Goal: Information Seeking & Learning: Compare options

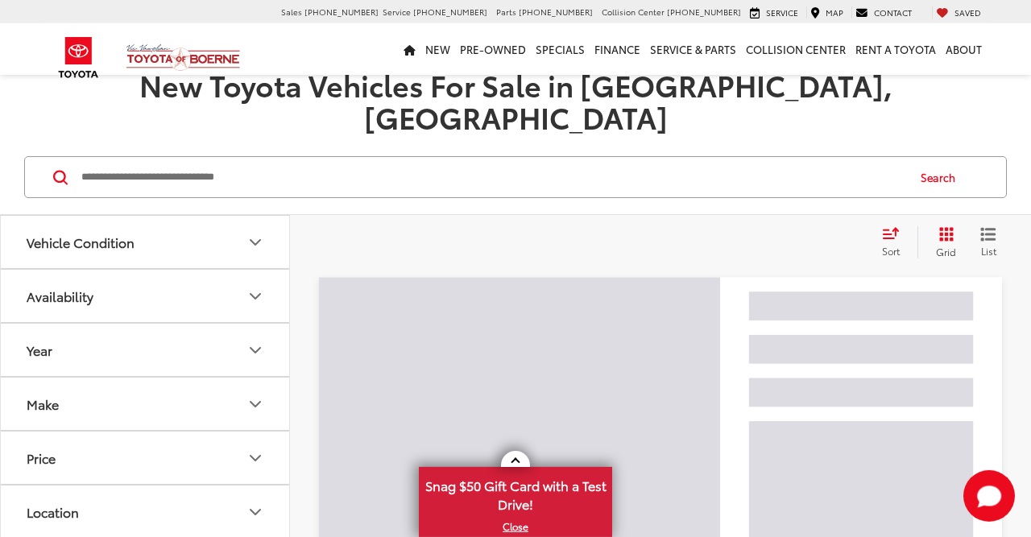
scroll to position [132, 0]
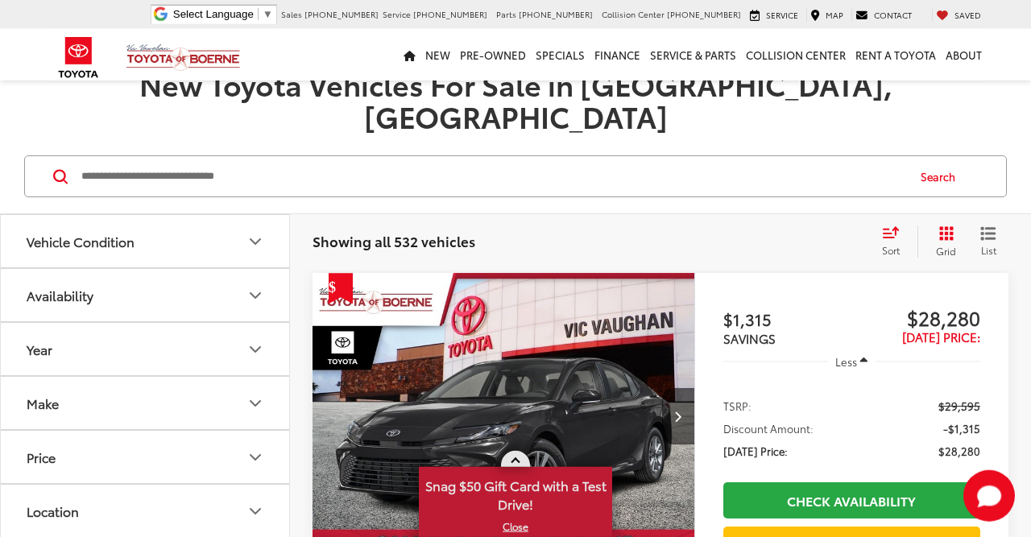
click at [510, 529] on link "X" at bounding box center [515, 527] width 190 height 18
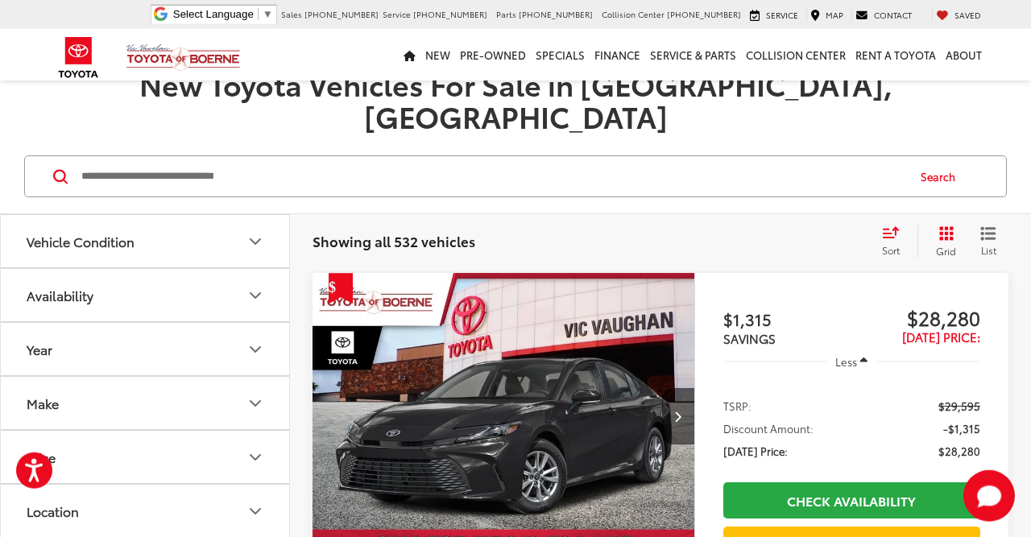
scroll to position [147, 0]
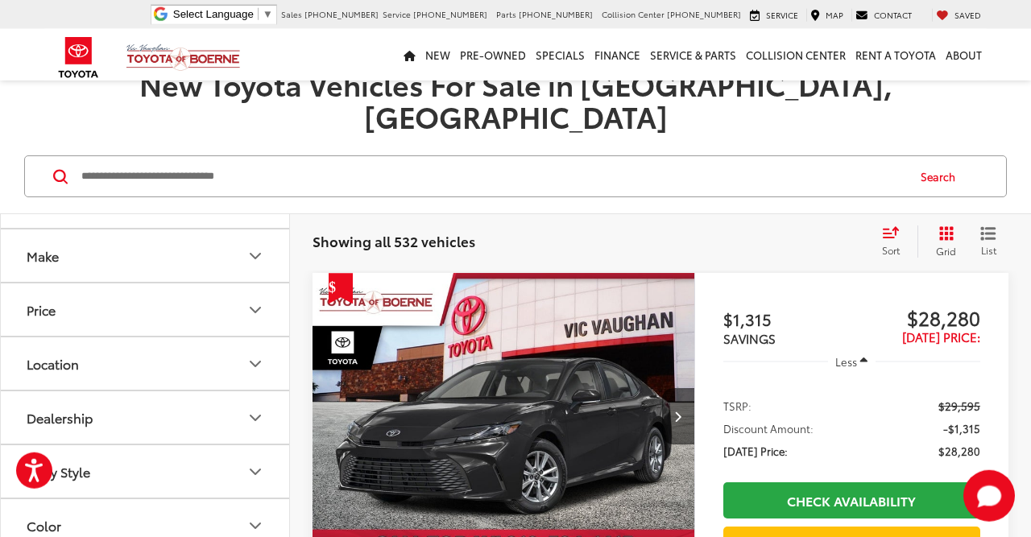
click at [259, 246] on icon "Make" at bounding box center [255, 255] width 19 height 19
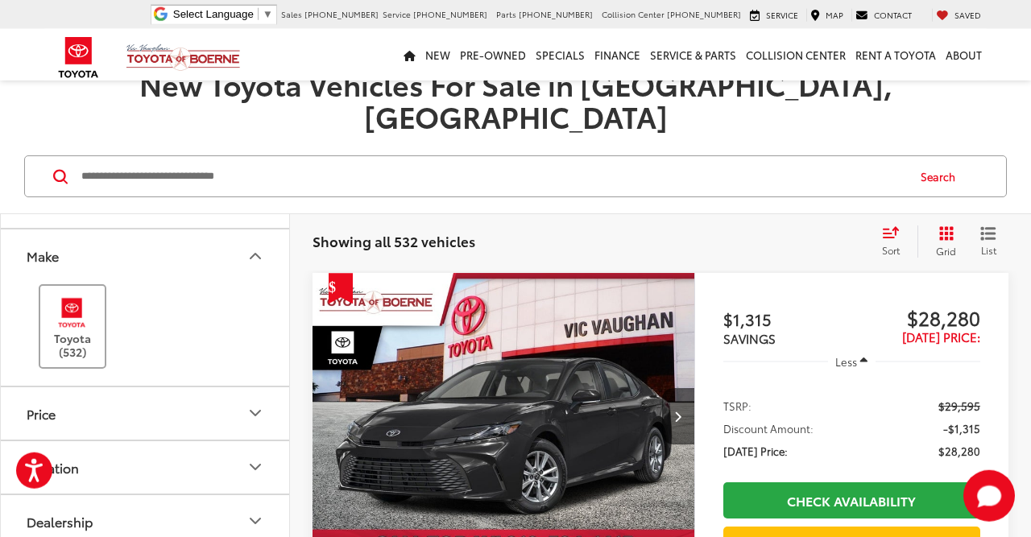
click at [88, 294] on img at bounding box center [72, 313] width 44 height 38
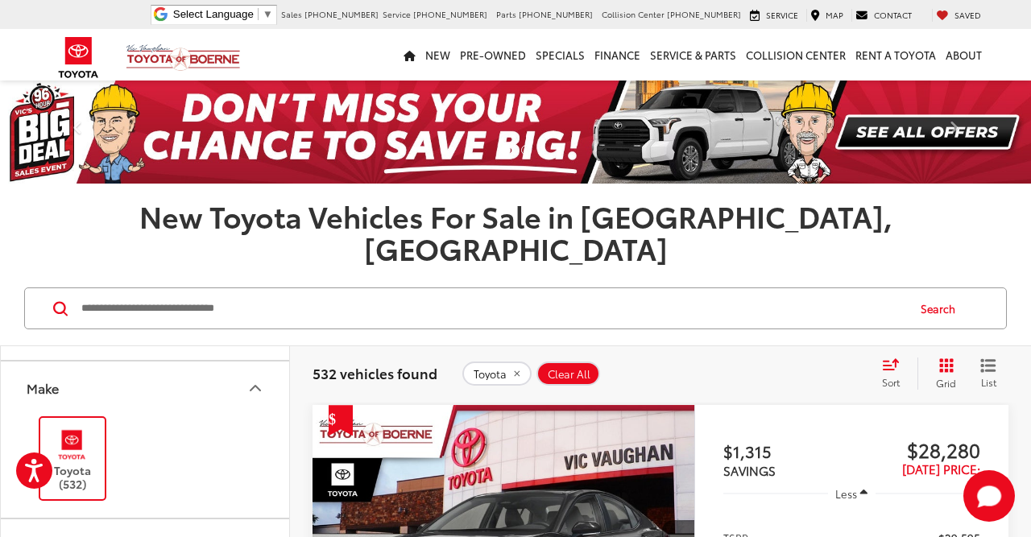
scroll to position [132, 0]
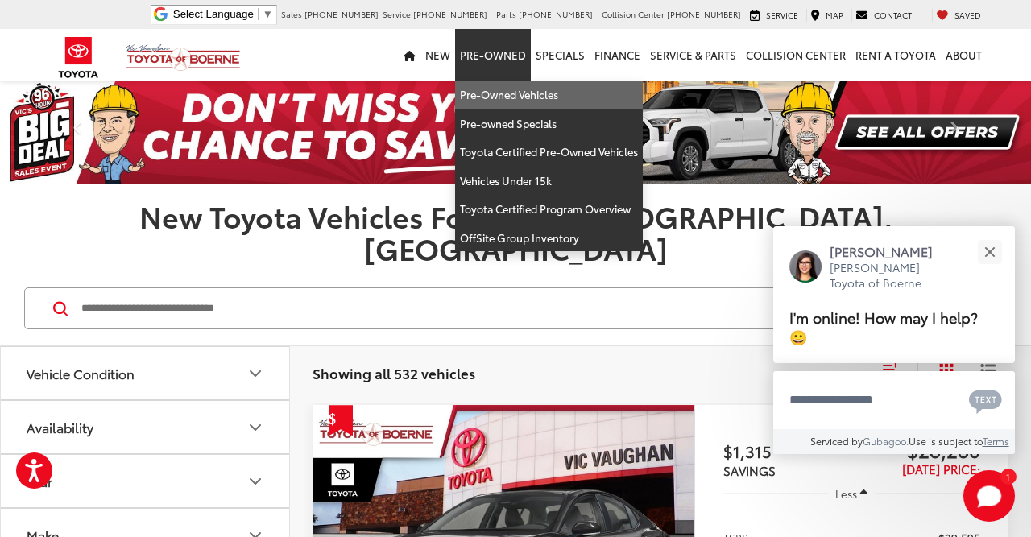
click at [492, 89] on link "Pre-Owned Vehicles" at bounding box center [549, 95] width 188 height 29
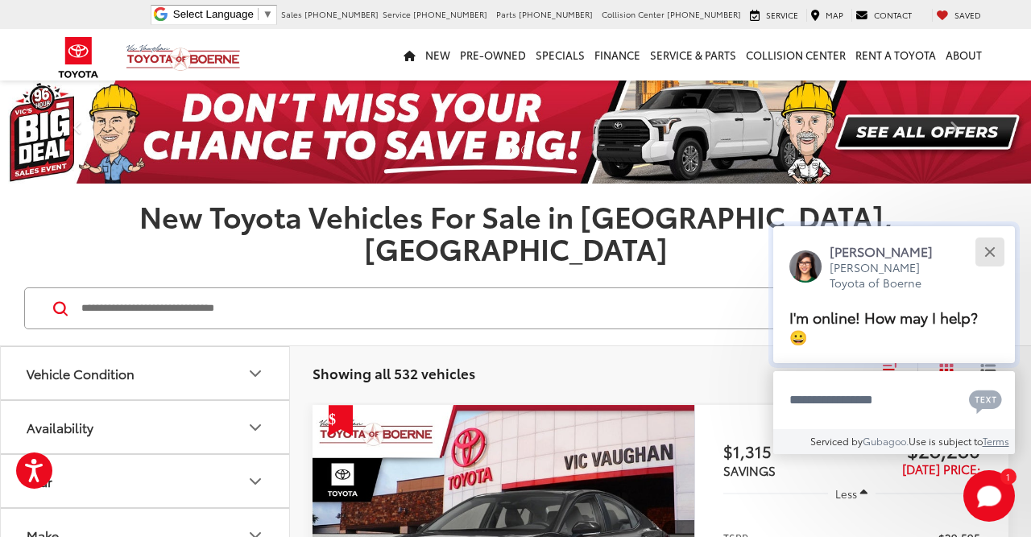
click at [985, 257] on button "Close" at bounding box center [989, 251] width 35 height 35
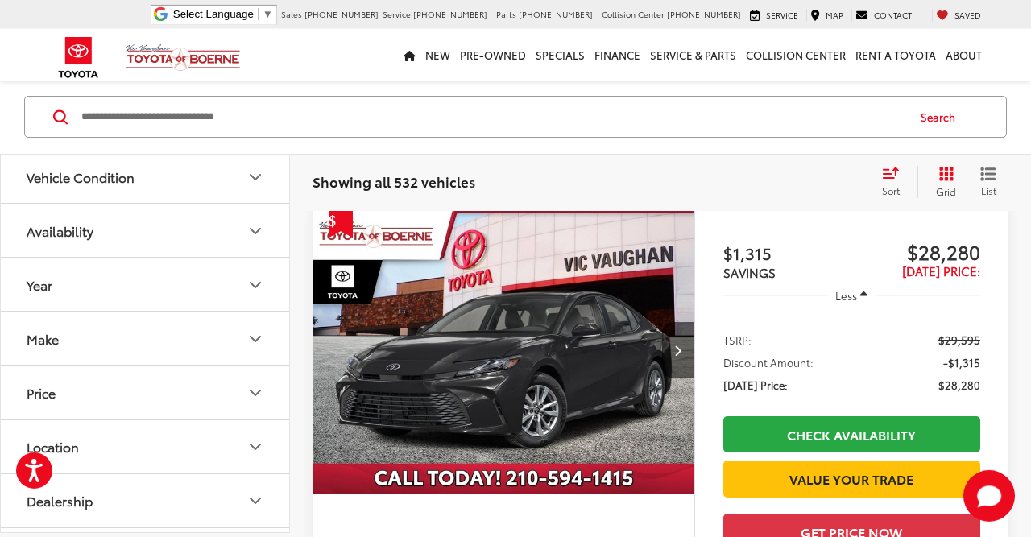
scroll to position [201, 0]
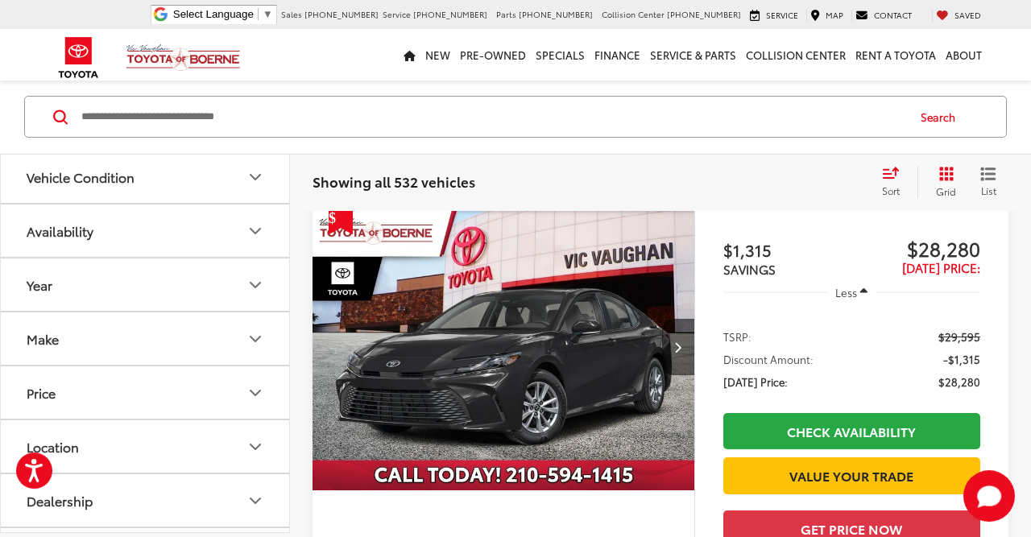
click at [251, 332] on icon "Make" at bounding box center [255, 338] width 19 height 19
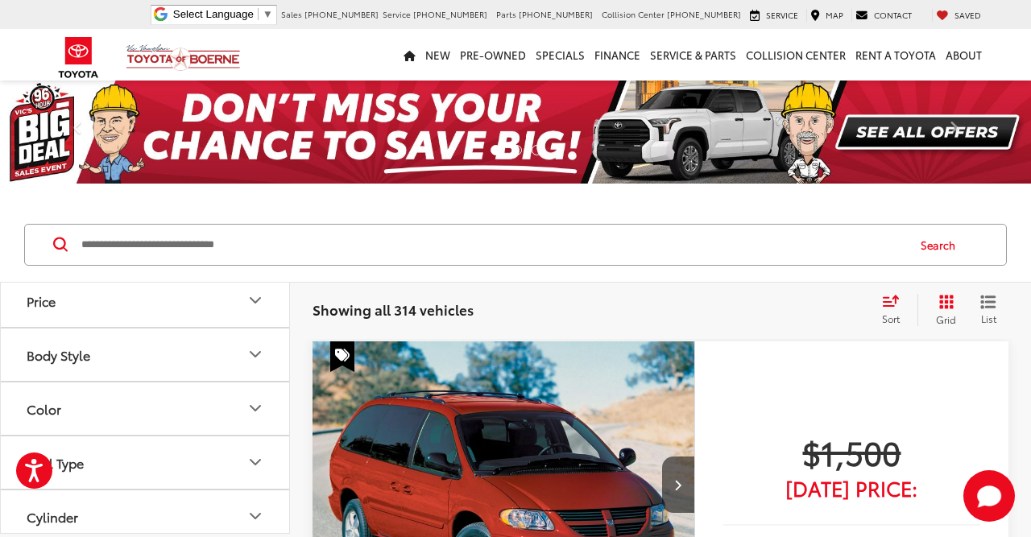
scroll to position [54, 0]
click at [246, 296] on button "Make" at bounding box center [146, 309] width 290 height 52
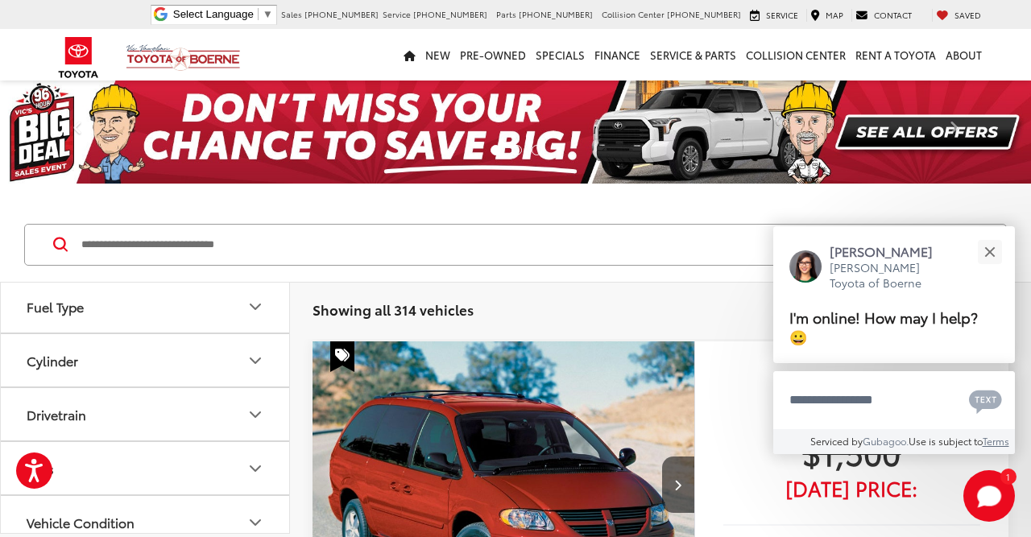
scroll to position [912, 0]
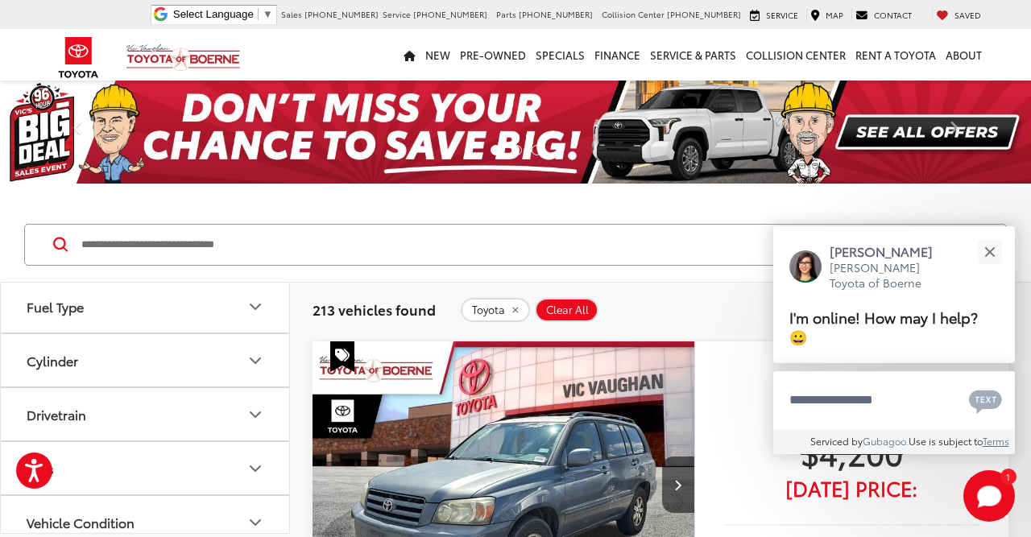
scroll to position [1032, 0]
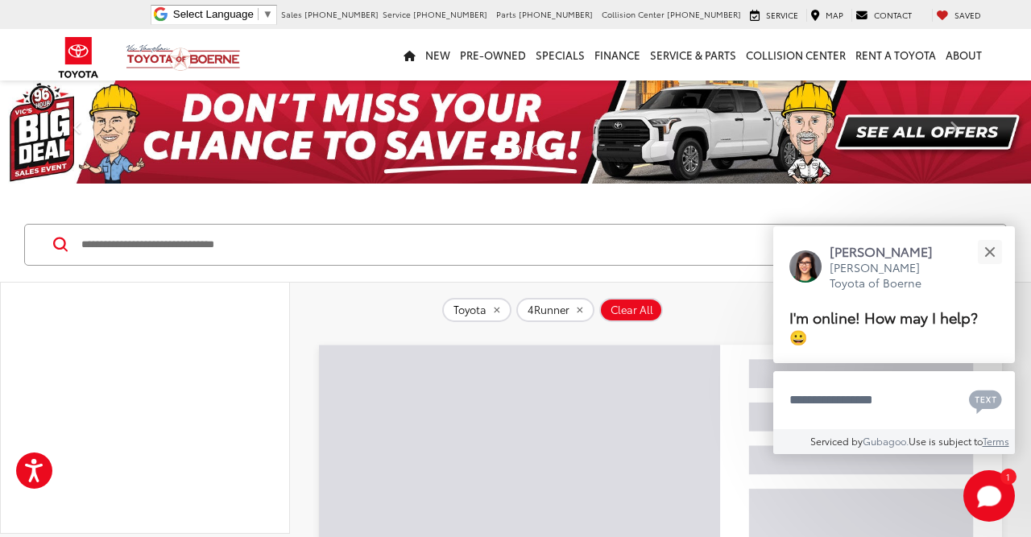
click at [127, 52] on label "All Trims" at bounding box center [156, 37] width 193 height 28
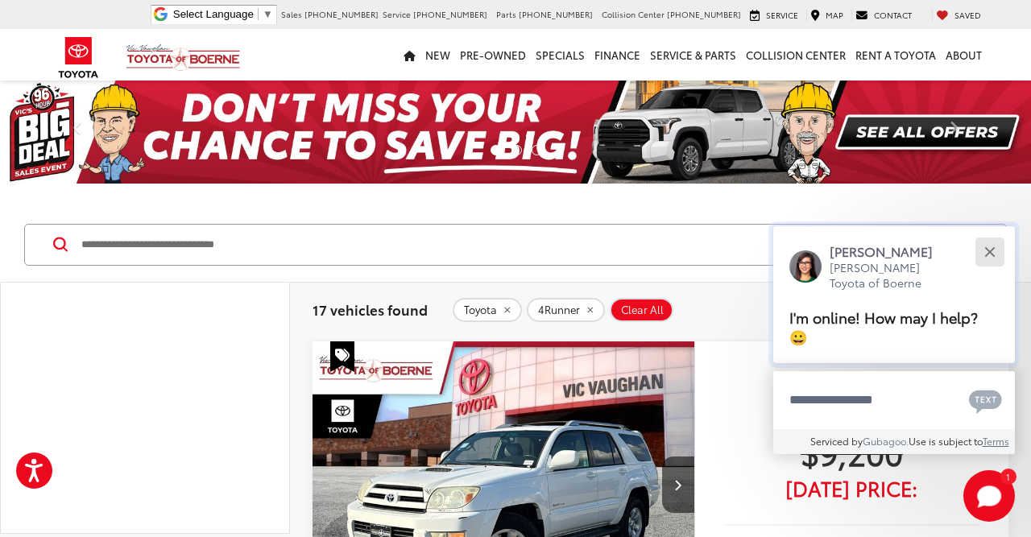
click at [990, 250] on button "Close" at bounding box center [989, 251] width 35 height 35
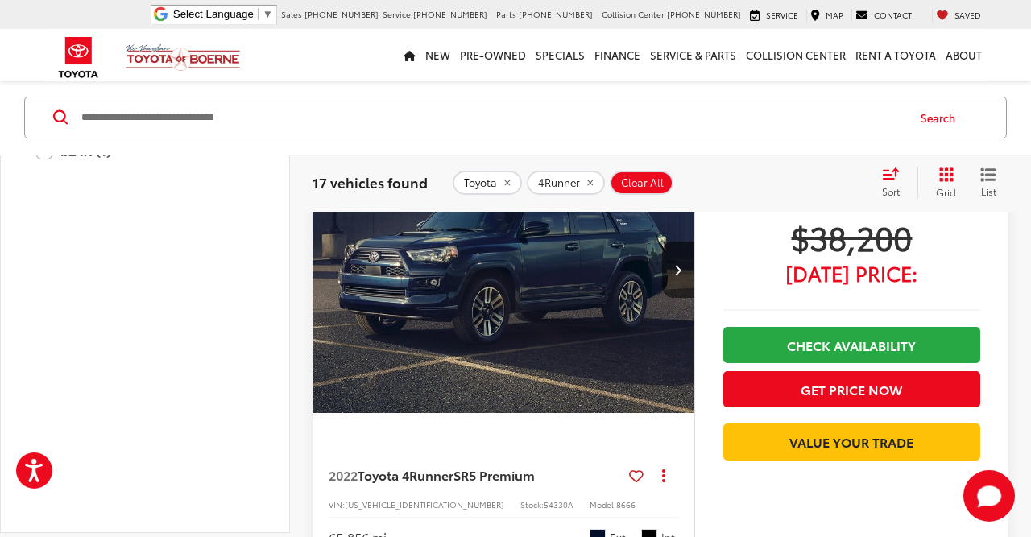
scroll to position [5050, 0]
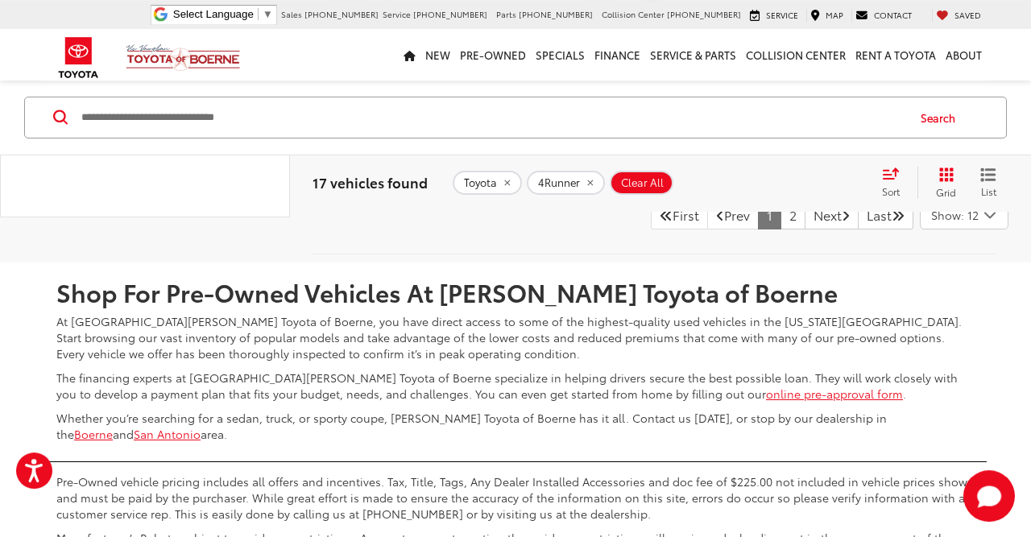
scroll to position [7427, 0]
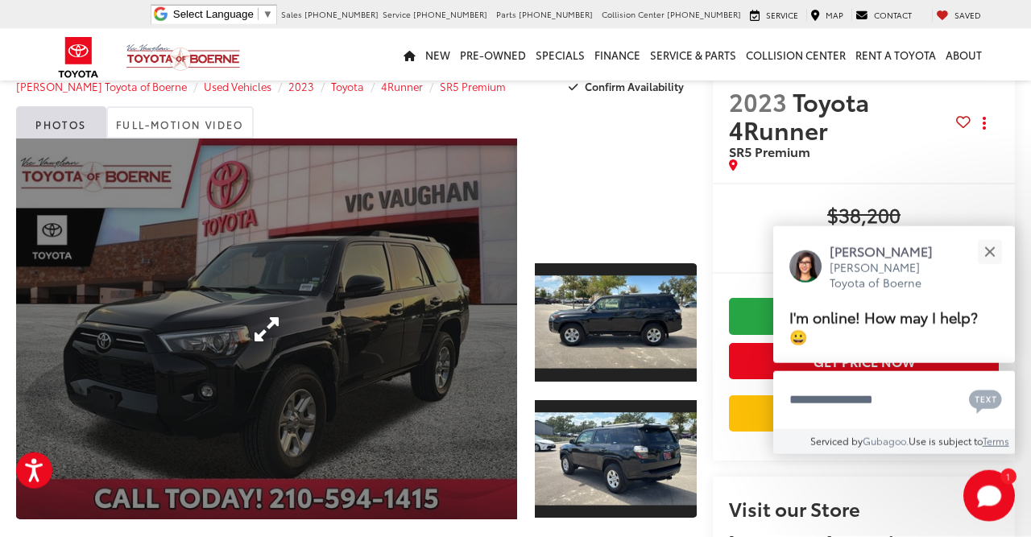
scroll to position [19, 0]
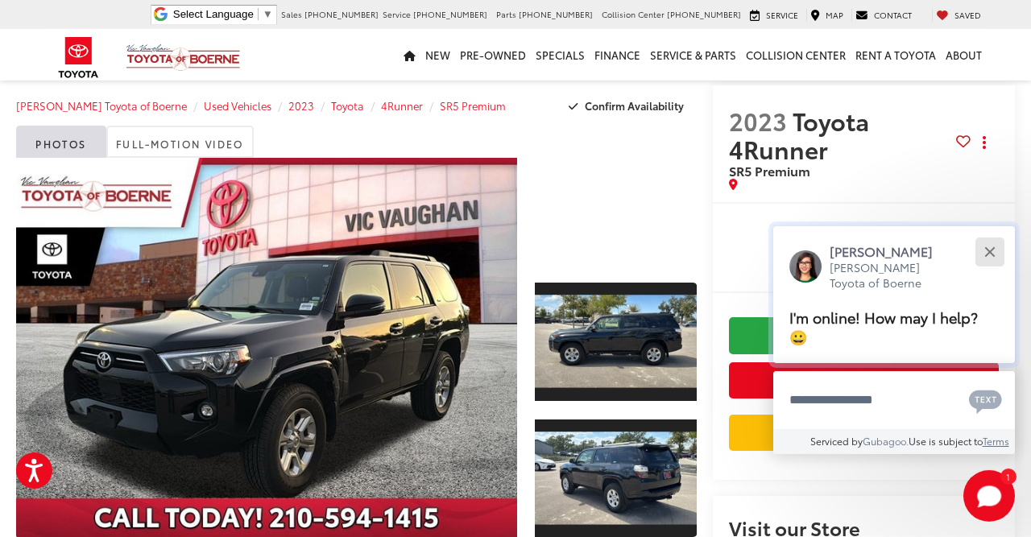
click at [995, 244] on button "Close" at bounding box center [989, 251] width 35 height 35
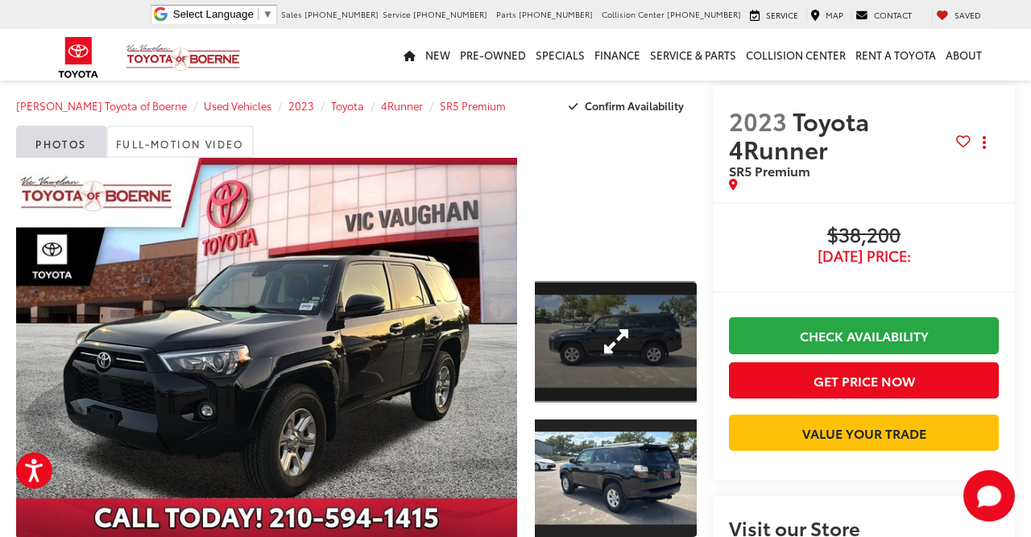
click at [573, 329] on link "Expand Photo 1" at bounding box center [616, 342] width 162 height 122
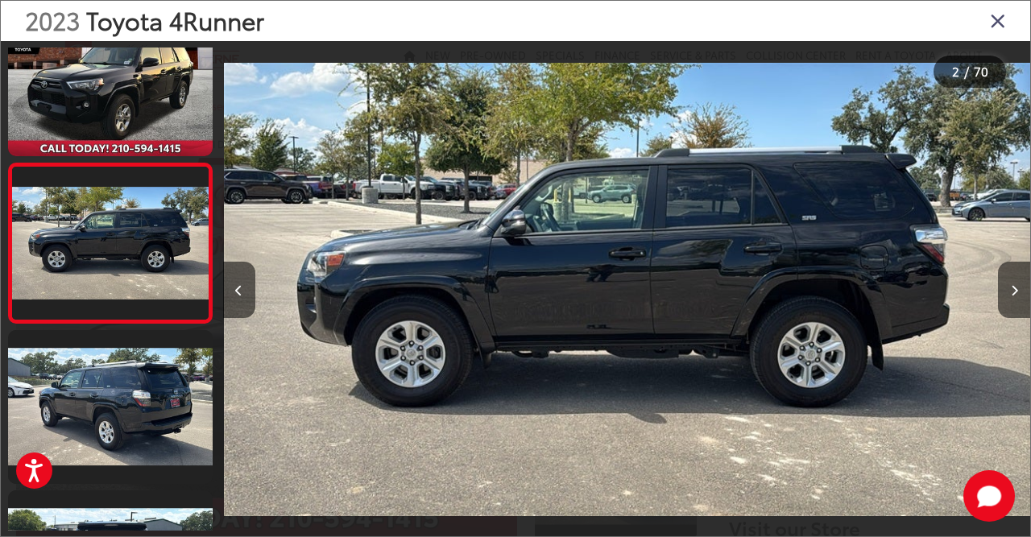
scroll to position [0, 808]
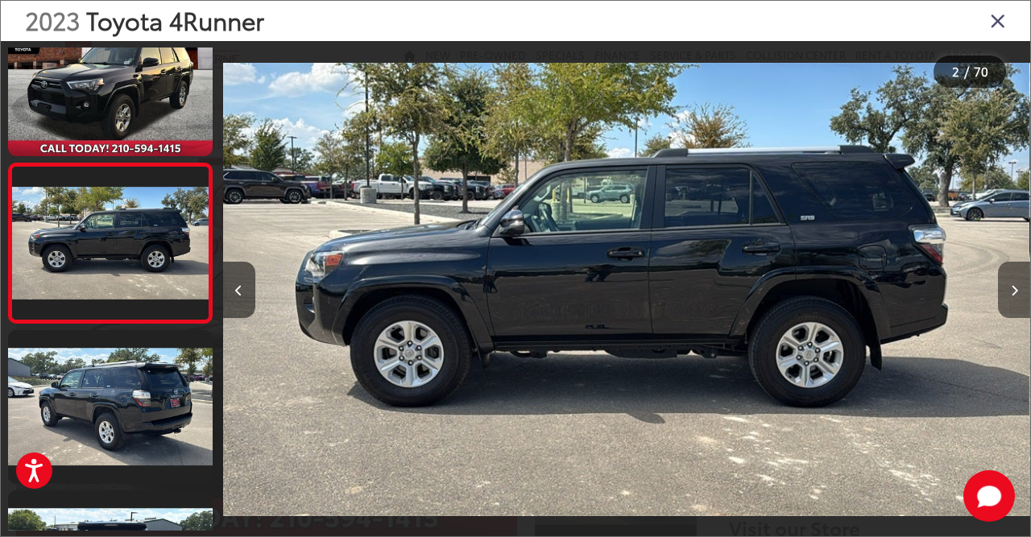
click at [1008, 289] on button "Next image" at bounding box center [1014, 290] width 32 height 56
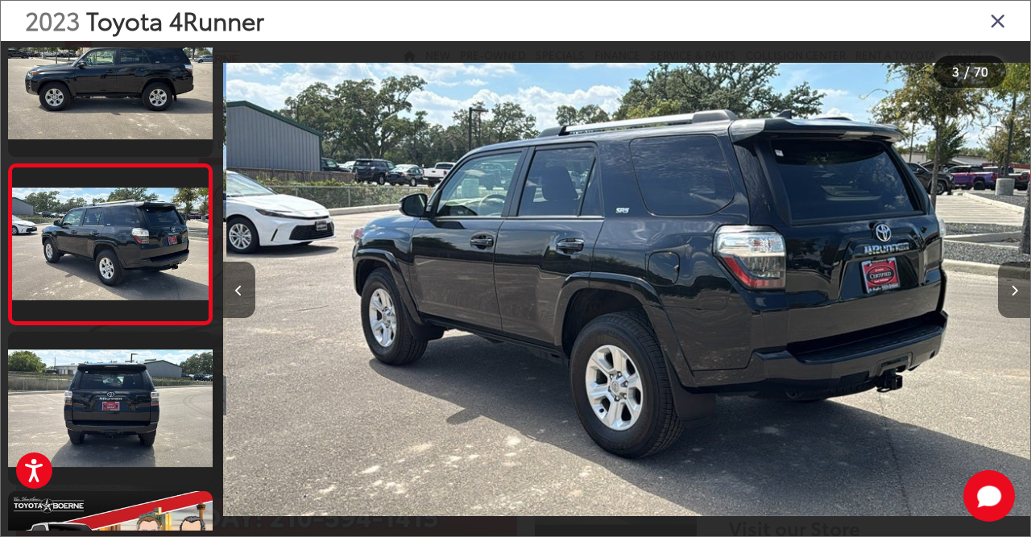
scroll to position [205, 0]
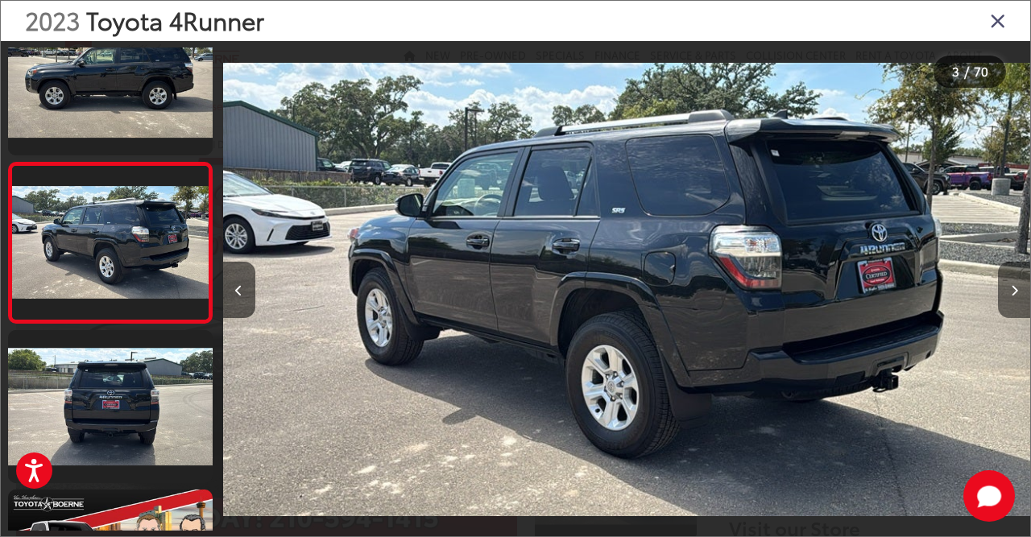
click at [1008, 289] on button "Next image" at bounding box center [1014, 290] width 32 height 56
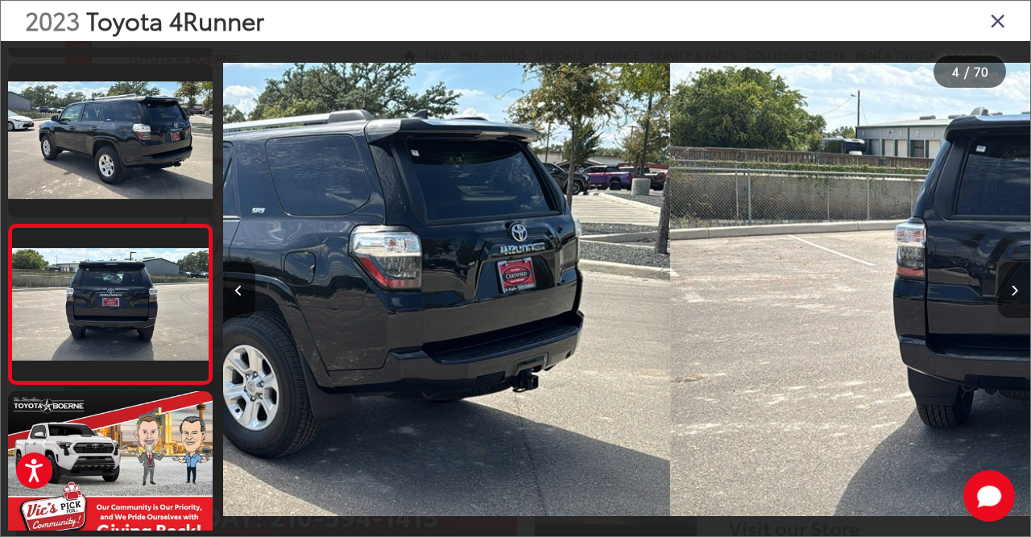
scroll to position [0, 0]
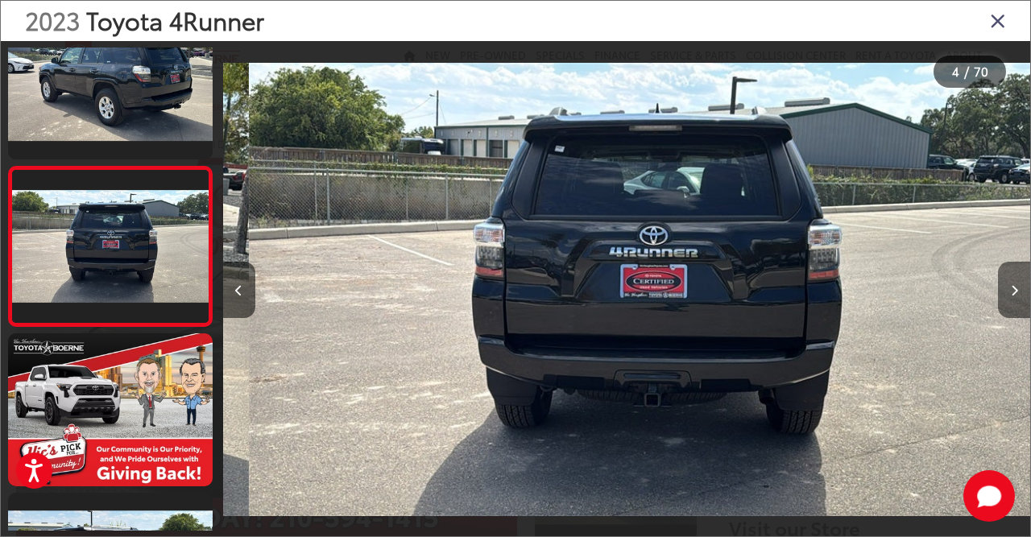
click at [1008, 289] on button "Next image" at bounding box center [1014, 290] width 32 height 56
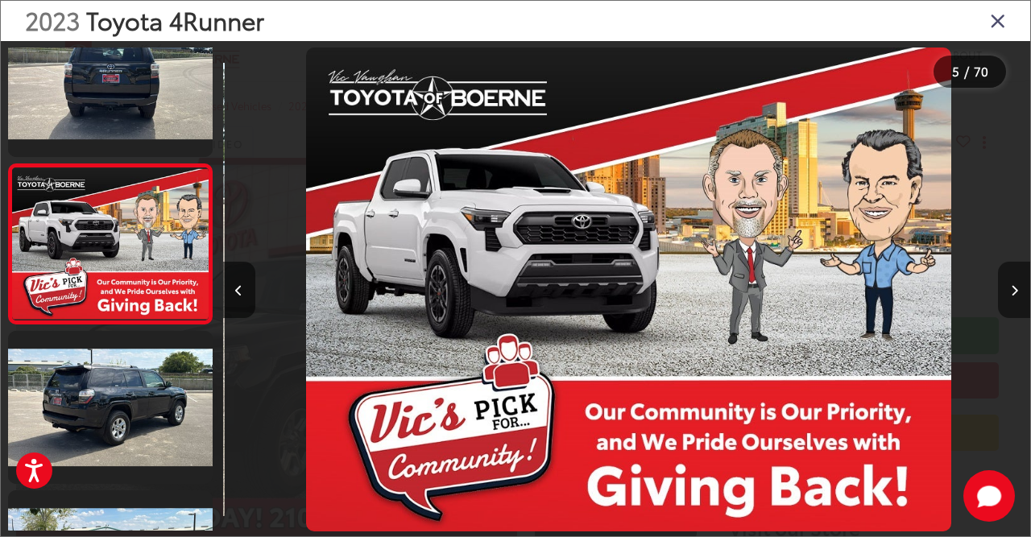
click at [1008, 289] on button "Next image" at bounding box center [1014, 290] width 32 height 56
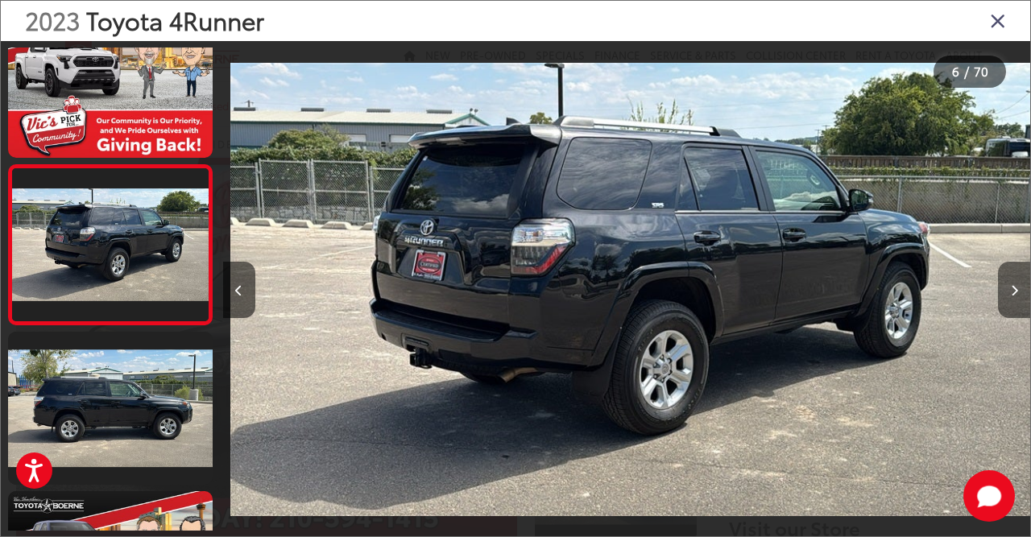
click at [1008, 289] on button "Next image" at bounding box center [1014, 290] width 32 height 56
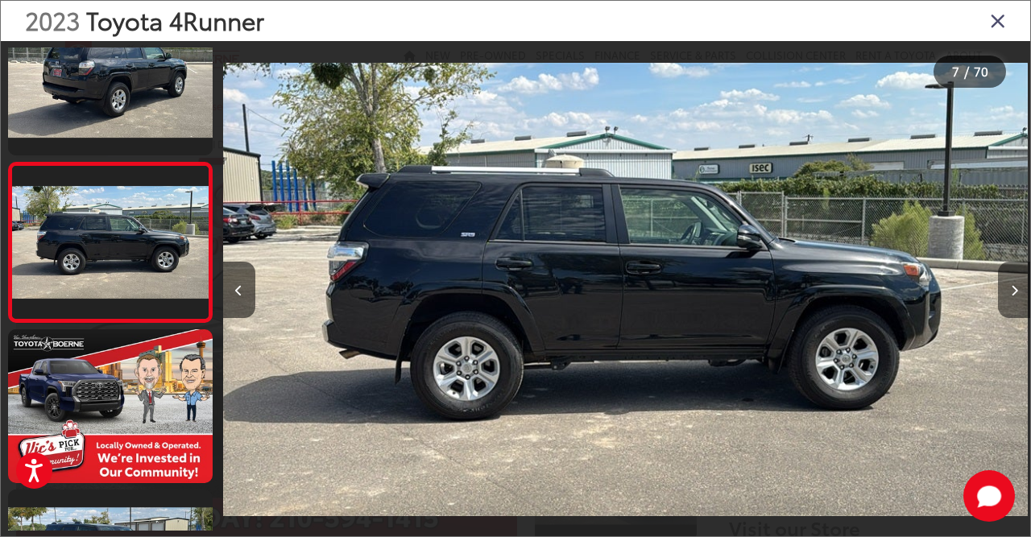
click at [1008, 289] on button "Next image" at bounding box center [1014, 290] width 32 height 56
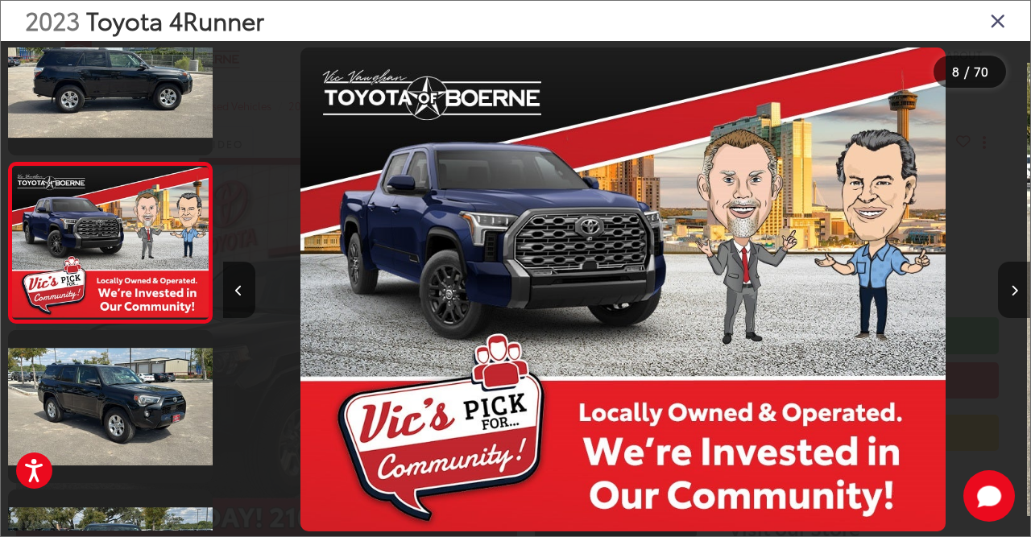
click at [1008, 289] on button "Next image" at bounding box center [1014, 290] width 32 height 56
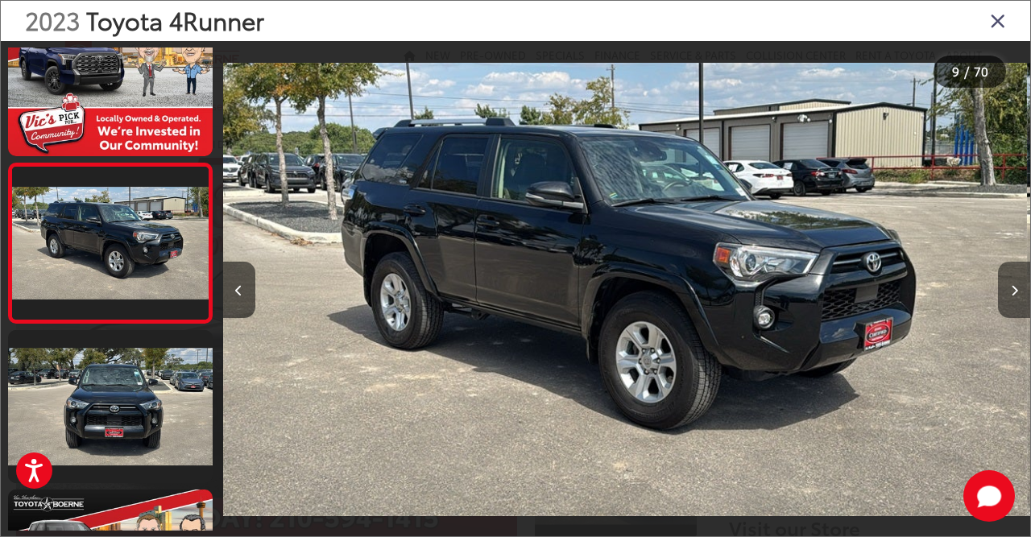
click at [1008, 289] on button "Next image" at bounding box center [1014, 290] width 32 height 56
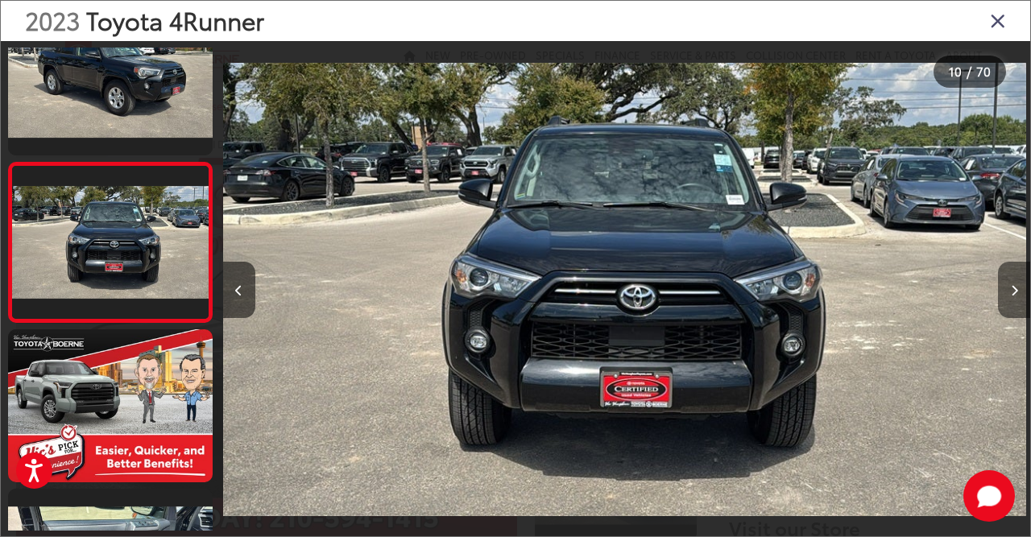
click at [1008, 289] on button "Next image" at bounding box center [1014, 290] width 32 height 56
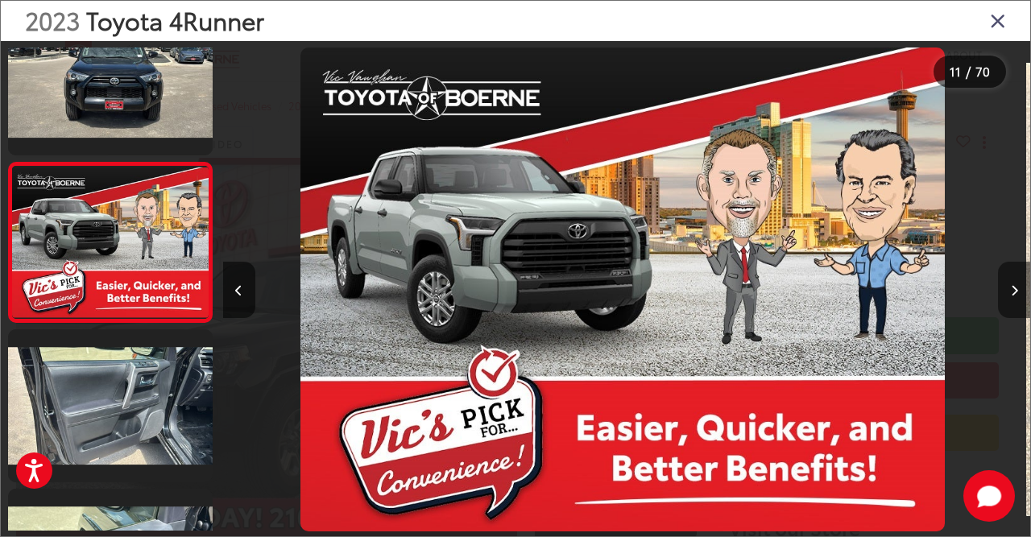
click at [1008, 289] on button "Next image" at bounding box center [1014, 290] width 32 height 56
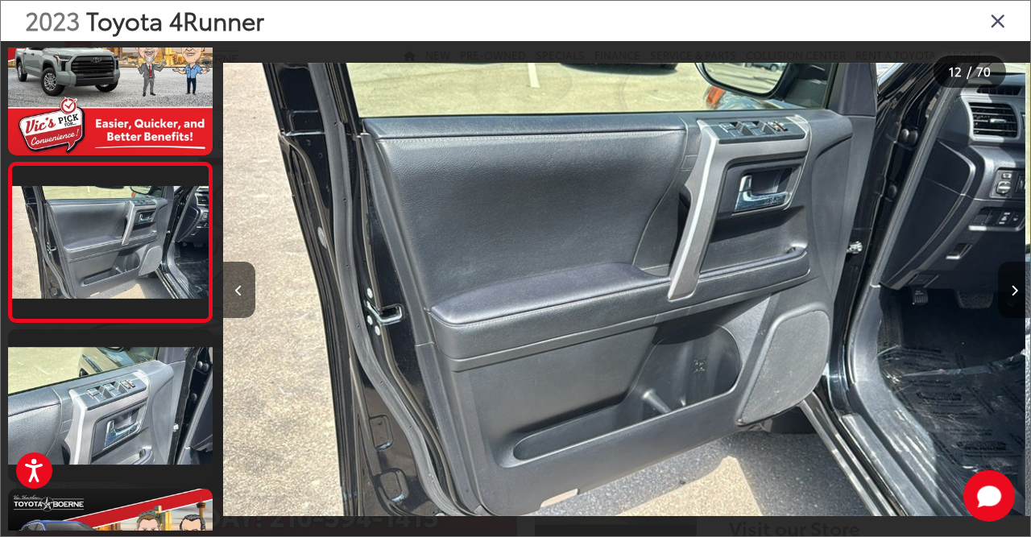
click at [1008, 289] on button "Next image" at bounding box center [1014, 290] width 32 height 56
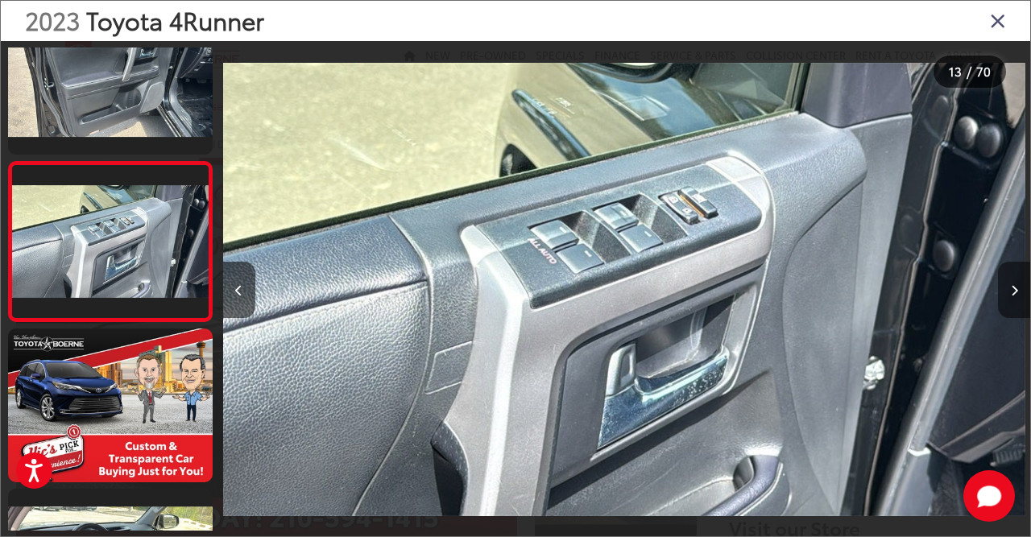
click at [1008, 289] on button "Next image" at bounding box center [1014, 290] width 32 height 56
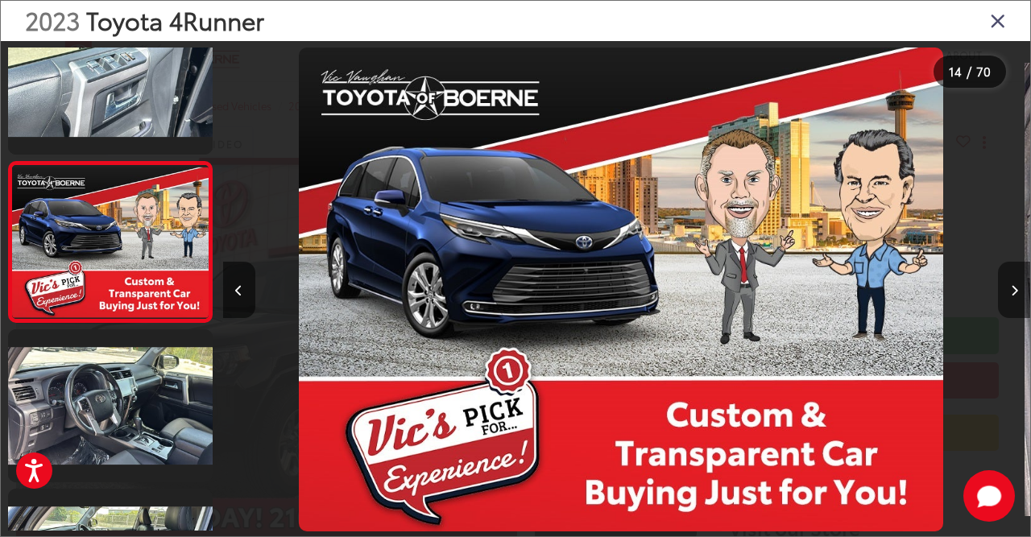
click at [1008, 289] on button "Next image" at bounding box center [1014, 290] width 32 height 56
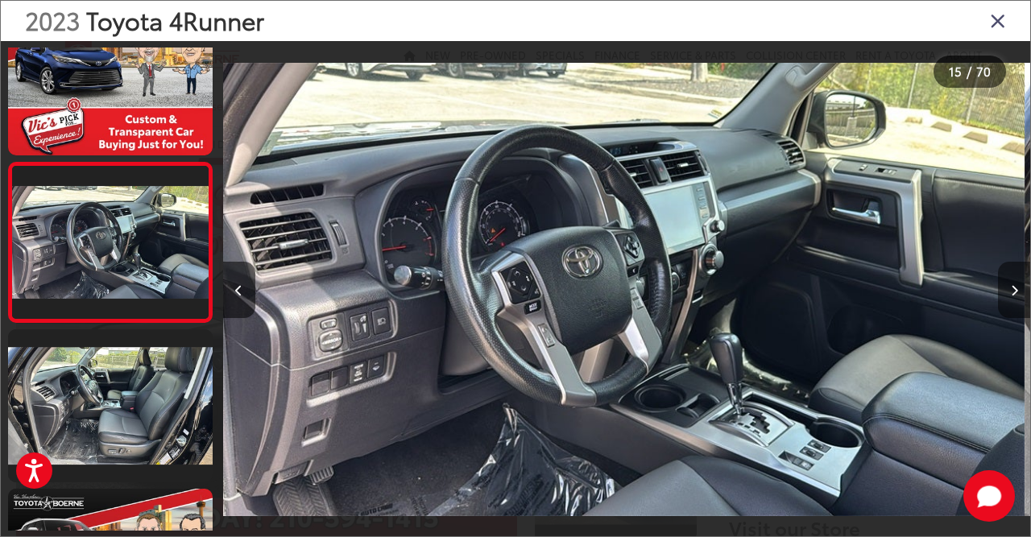
click at [1008, 289] on button "Next image" at bounding box center [1014, 290] width 32 height 56
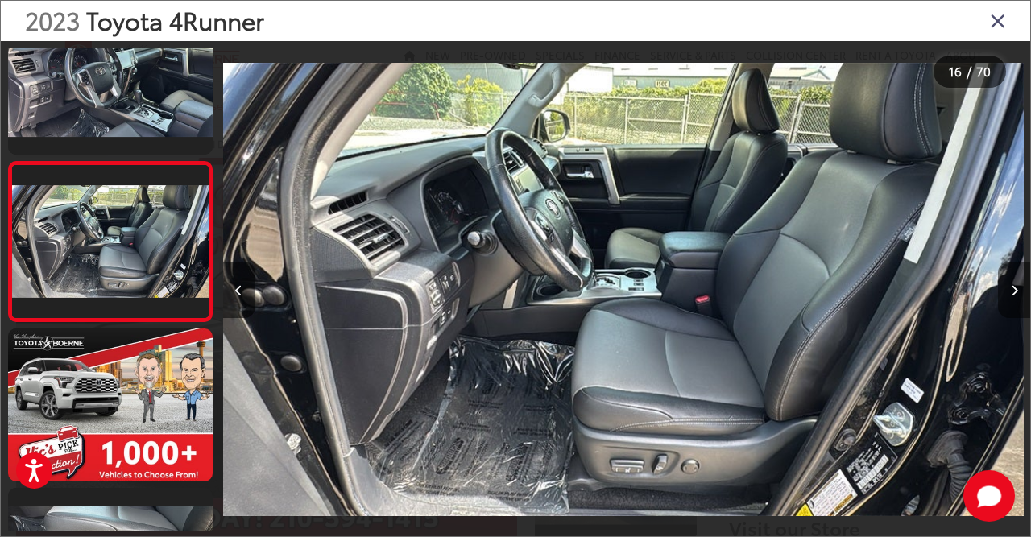
click at [1008, 289] on button "Next image" at bounding box center [1014, 290] width 32 height 56
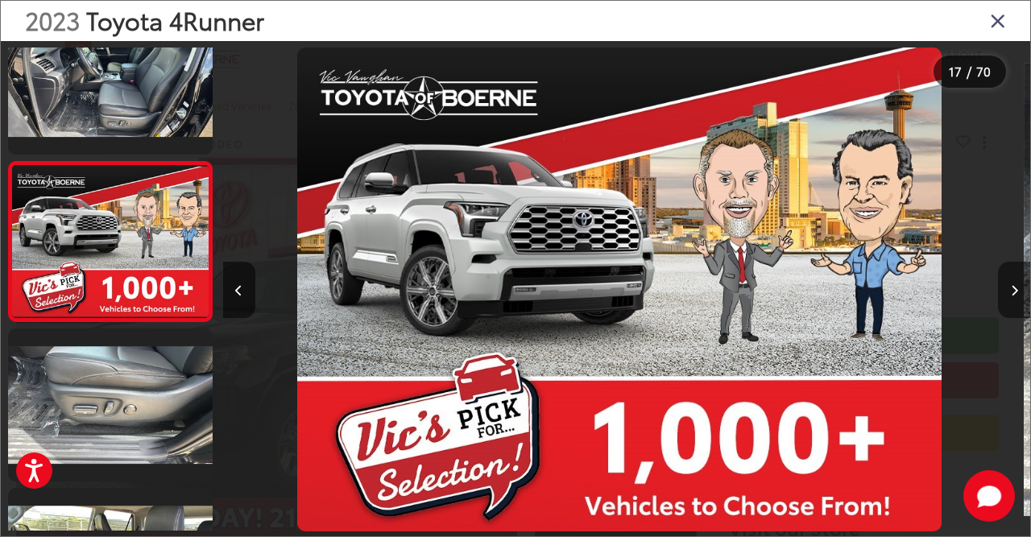
click at [1008, 289] on button "Next image" at bounding box center [1014, 290] width 32 height 56
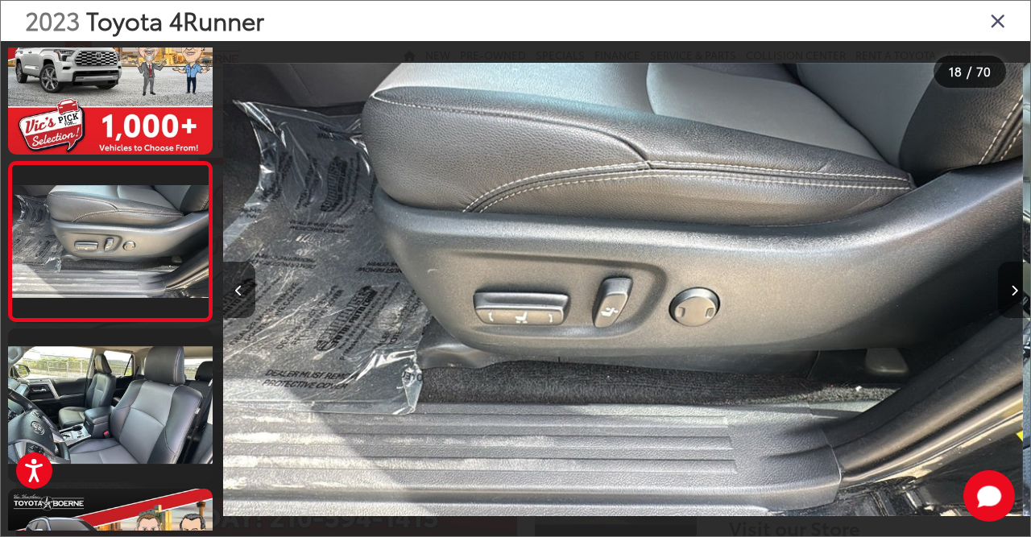
click at [1008, 289] on button "Next image" at bounding box center [1014, 290] width 32 height 56
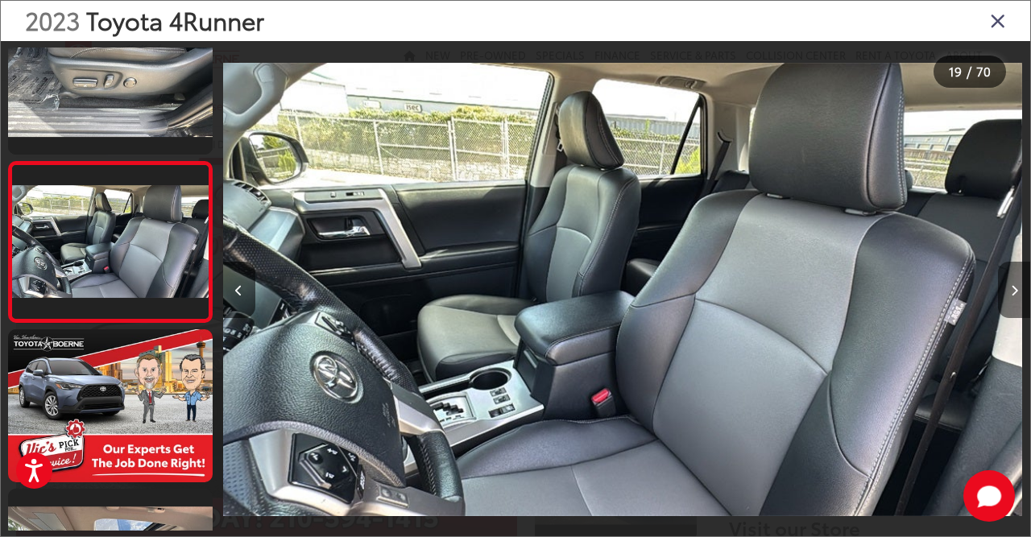
click at [1008, 289] on button "Next image" at bounding box center [1014, 290] width 32 height 56
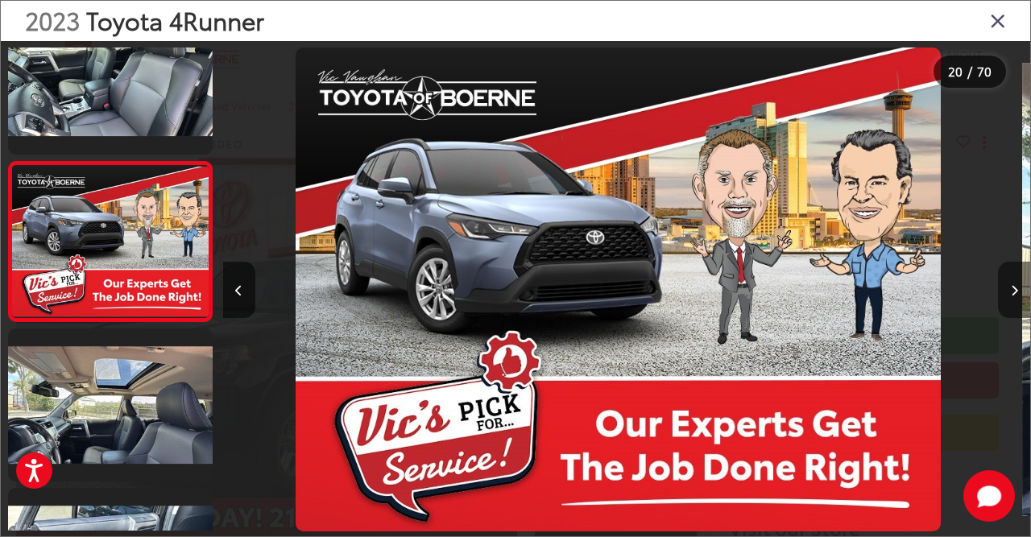
click at [1008, 289] on button "Next image" at bounding box center [1014, 290] width 32 height 56
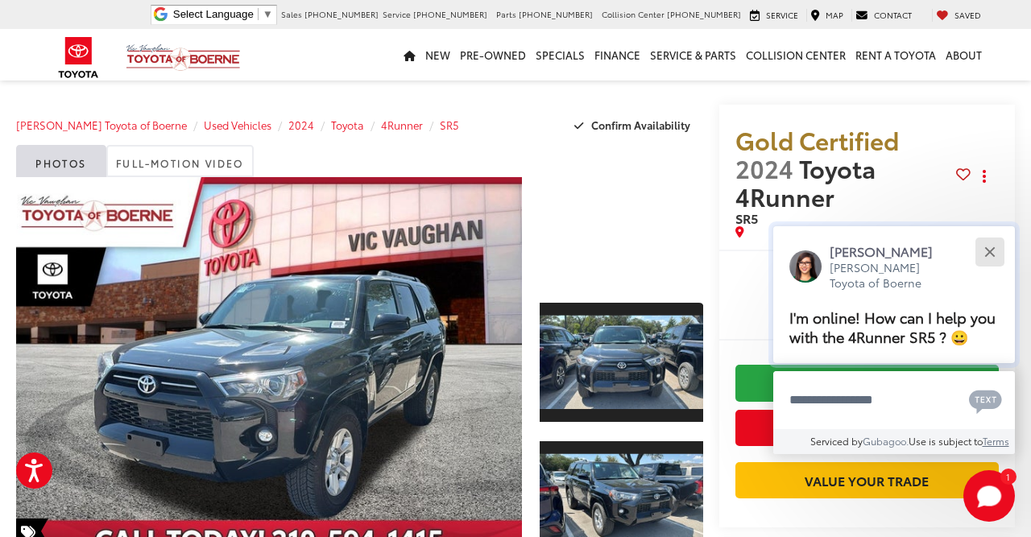
click at [988, 234] on button "Close" at bounding box center [989, 251] width 35 height 35
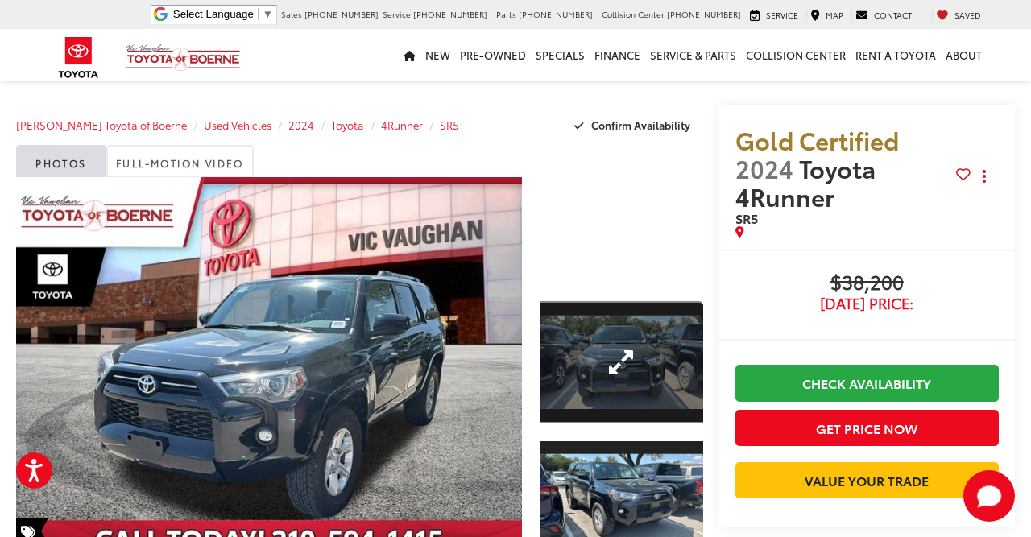
click at [598, 337] on link "Expand Photo 1" at bounding box center [621, 362] width 163 height 122
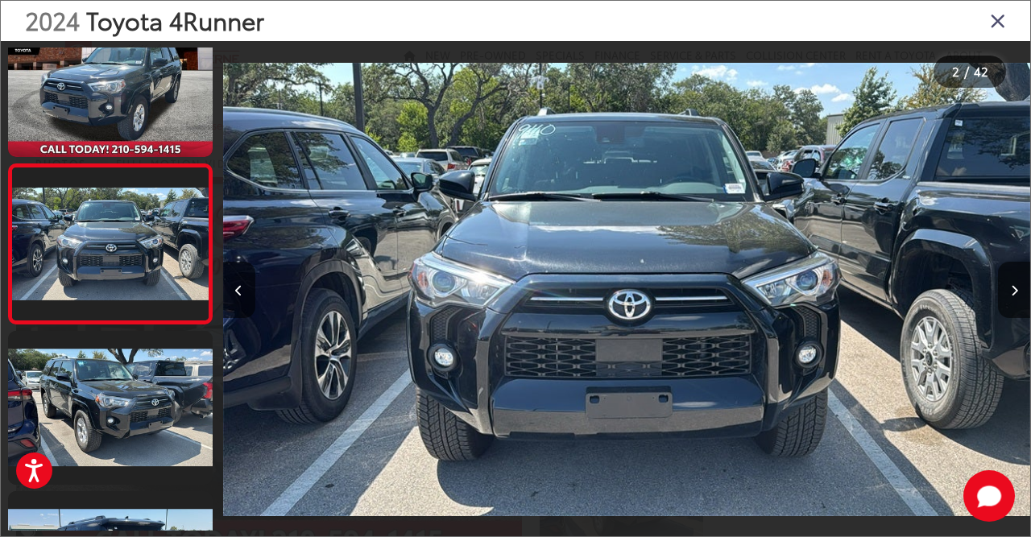
scroll to position [45, 0]
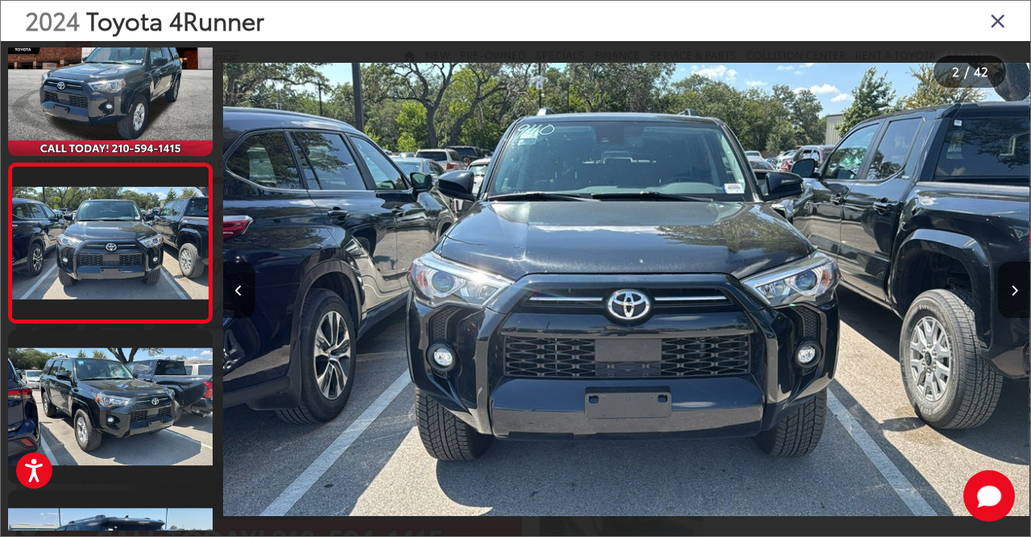
click at [1011, 296] on icon "Next image" at bounding box center [1014, 290] width 7 height 11
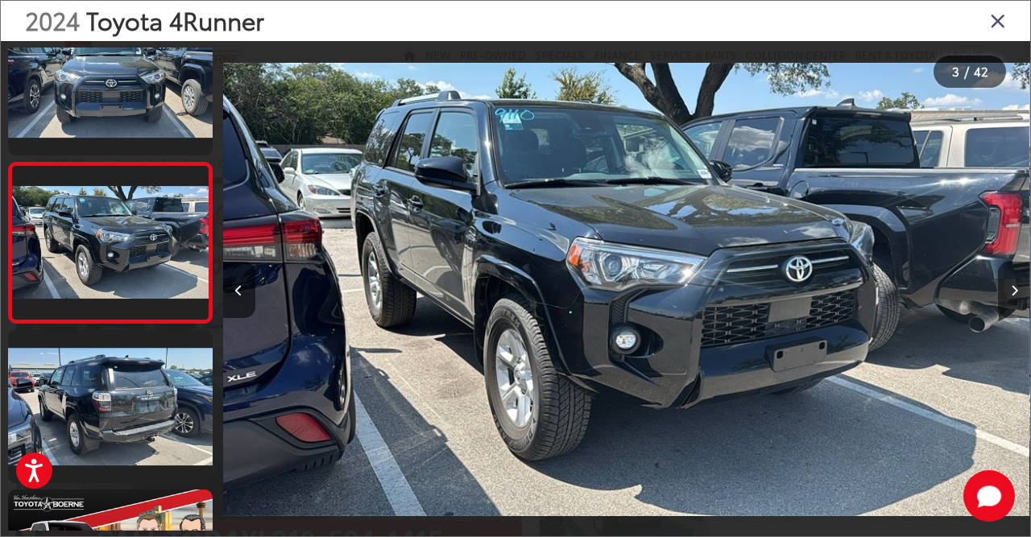
scroll to position [205, 0]
click at [1011, 296] on icon "Next image" at bounding box center [1014, 290] width 7 height 11
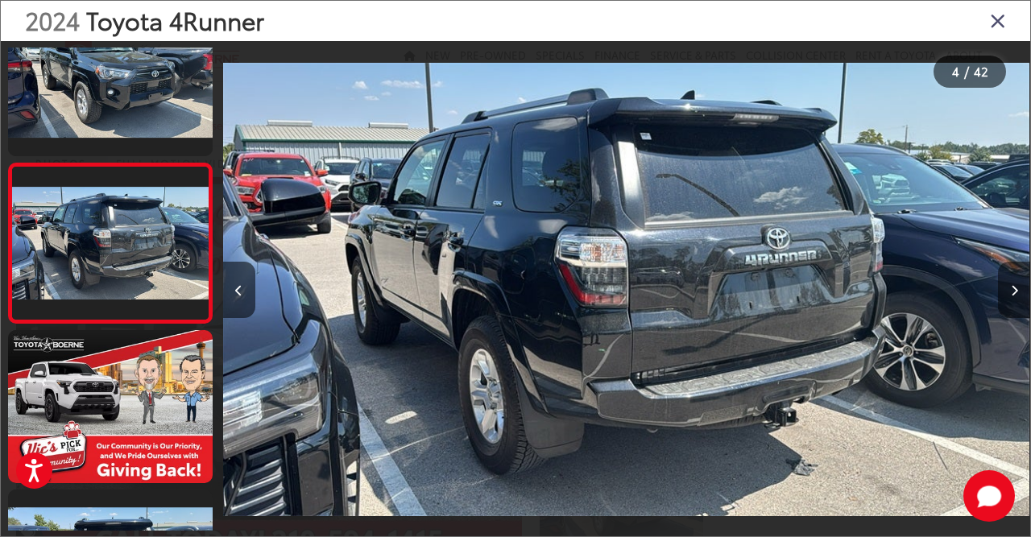
scroll to position [0, 2423]
click at [1011, 296] on icon "Next image" at bounding box center [1014, 290] width 7 height 11
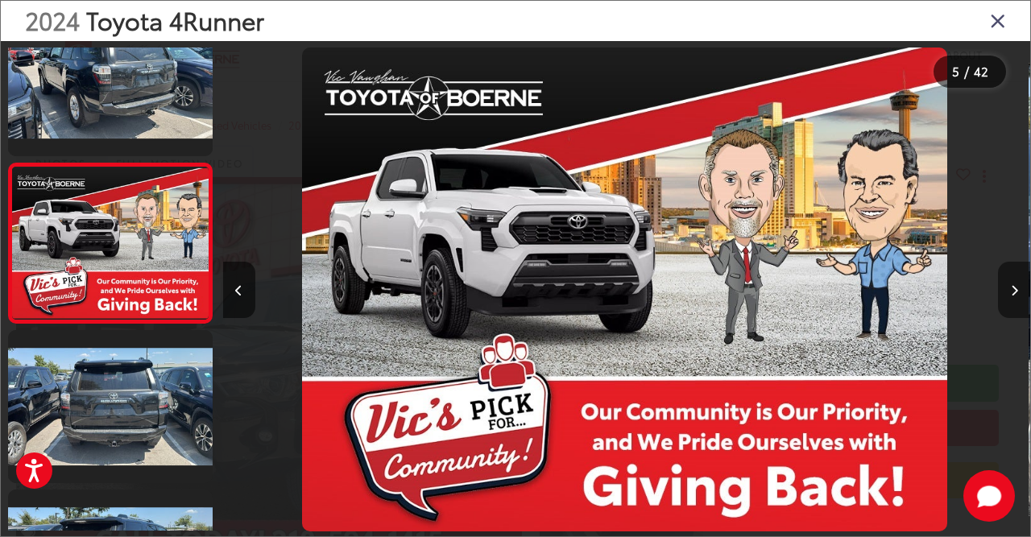
click at [1011, 296] on icon "Next image" at bounding box center [1014, 290] width 7 height 11
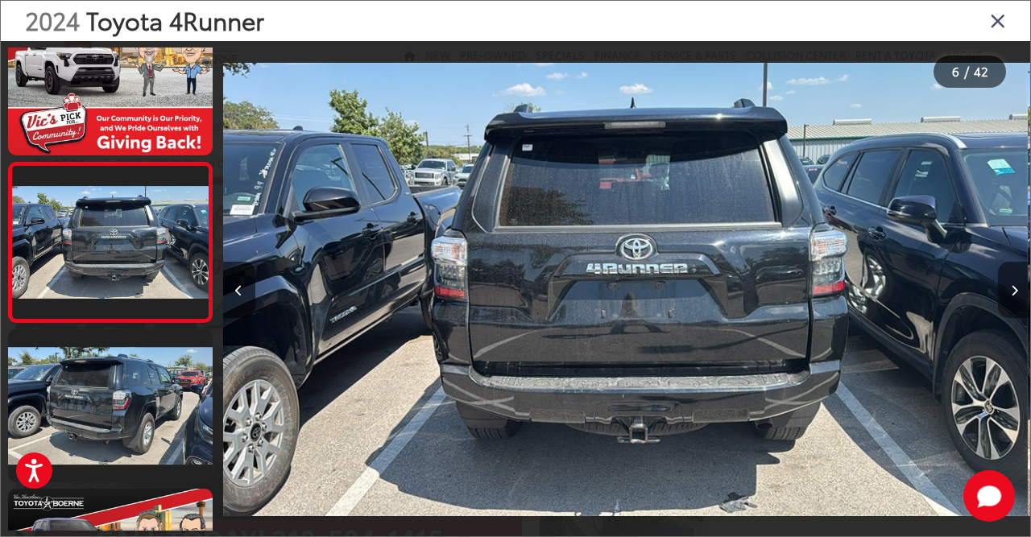
click at [1011, 296] on icon "Next image" at bounding box center [1014, 290] width 7 height 11
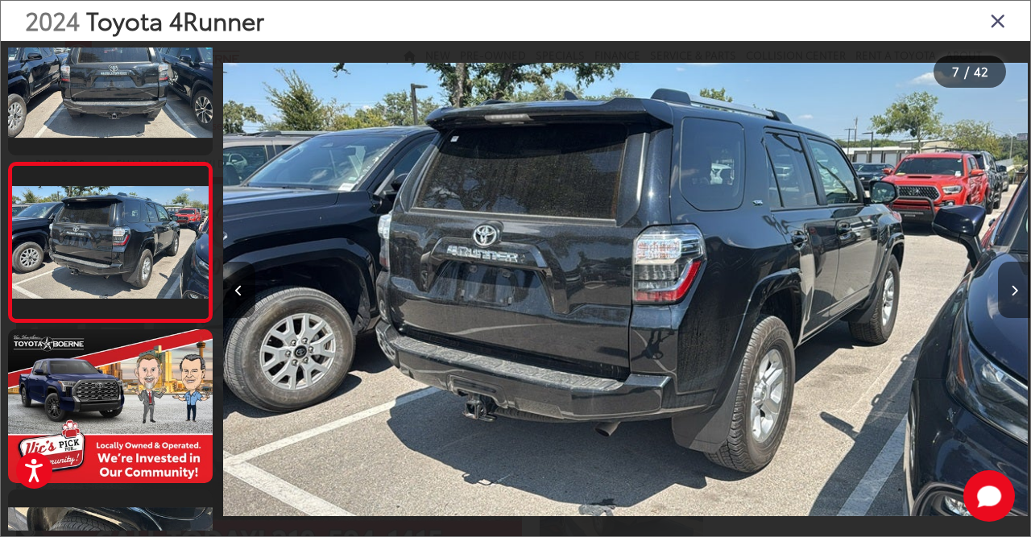
click at [1011, 296] on icon "Next image" at bounding box center [1014, 290] width 7 height 11
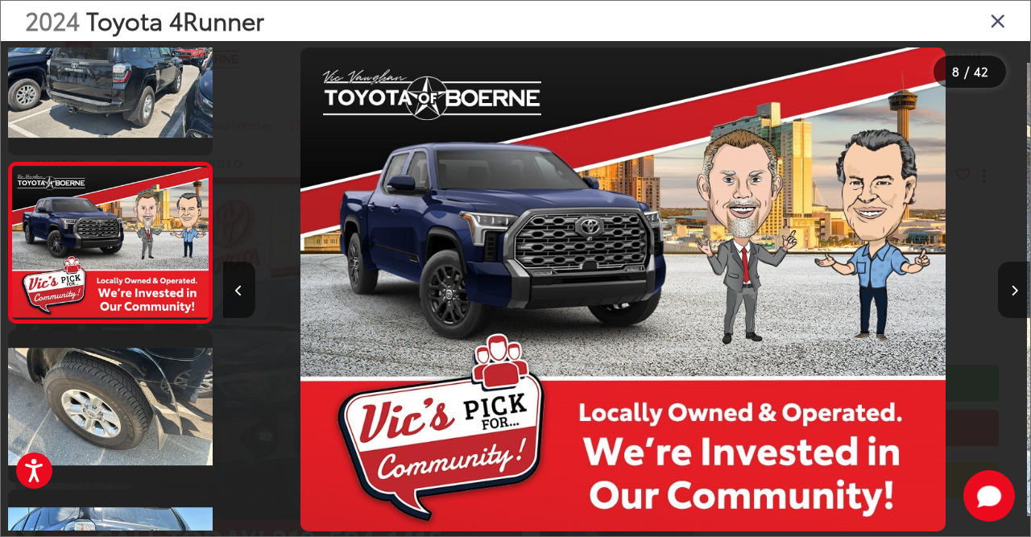
click at [1011, 296] on icon "Next image" at bounding box center [1014, 290] width 7 height 11
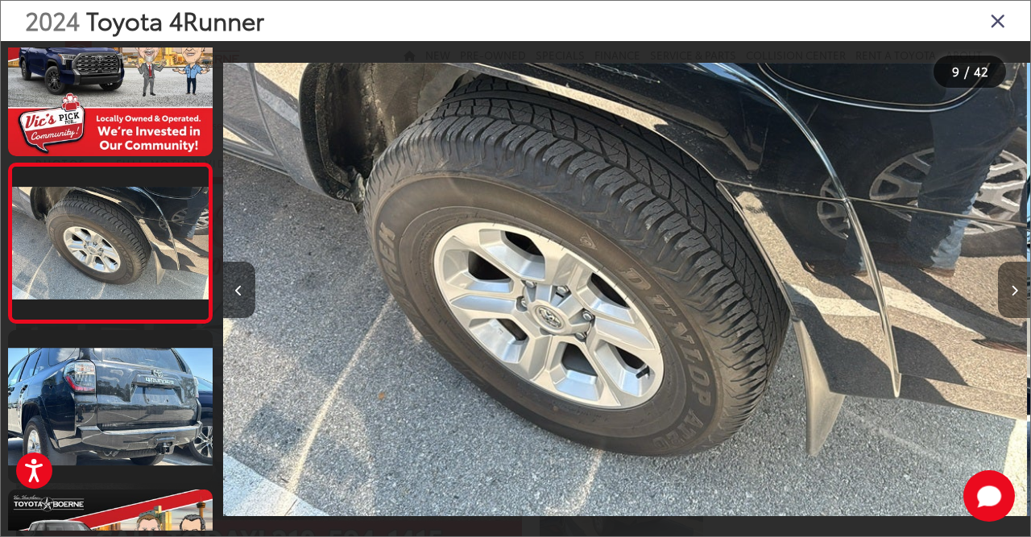
click at [1011, 296] on icon "Next image" at bounding box center [1014, 290] width 7 height 11
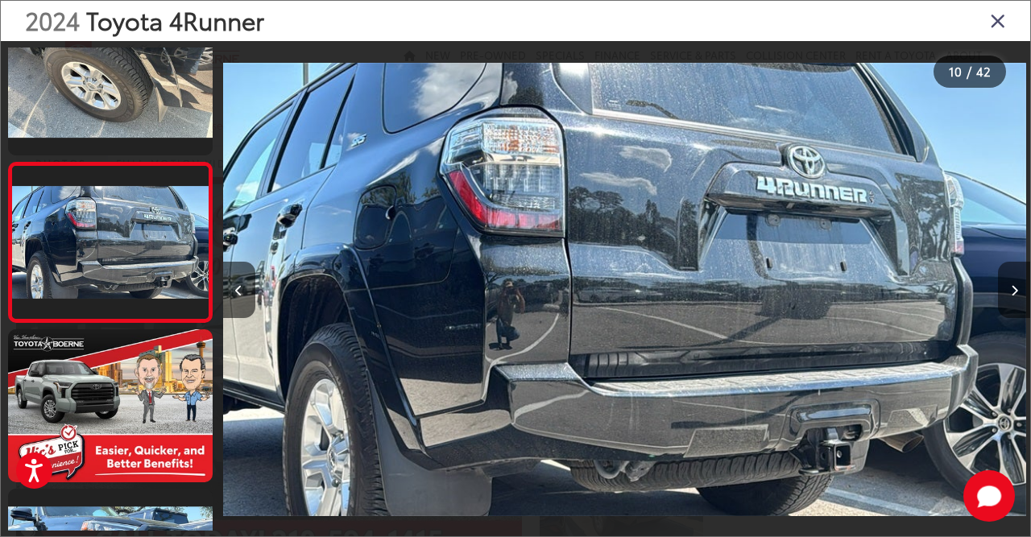
click at [1011, 296] on icon "Next image" at bounding box center [1014, 290] width 7 height 11
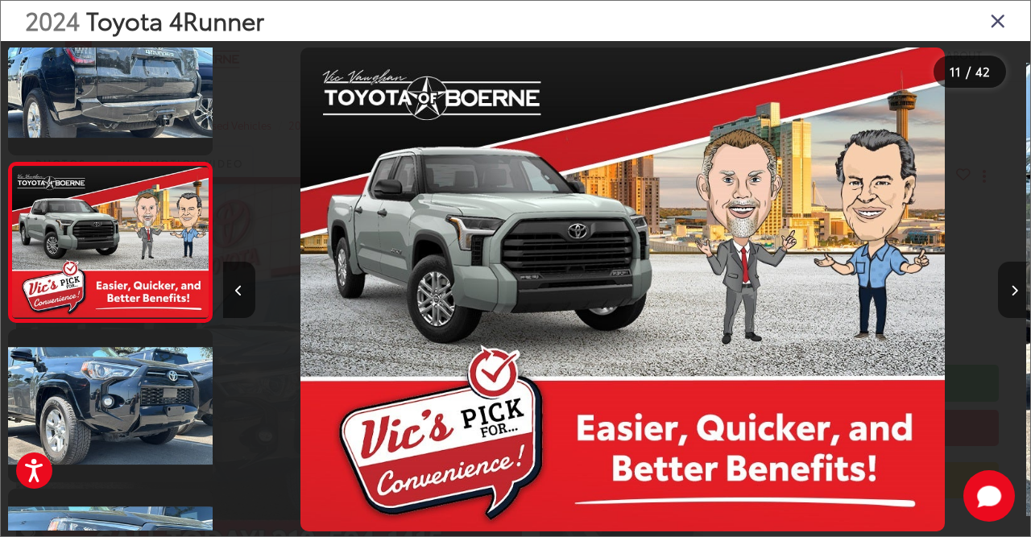
click at [1011, 296] on icon "Next image" at bounding box center [1014, 290] width 7 height 11
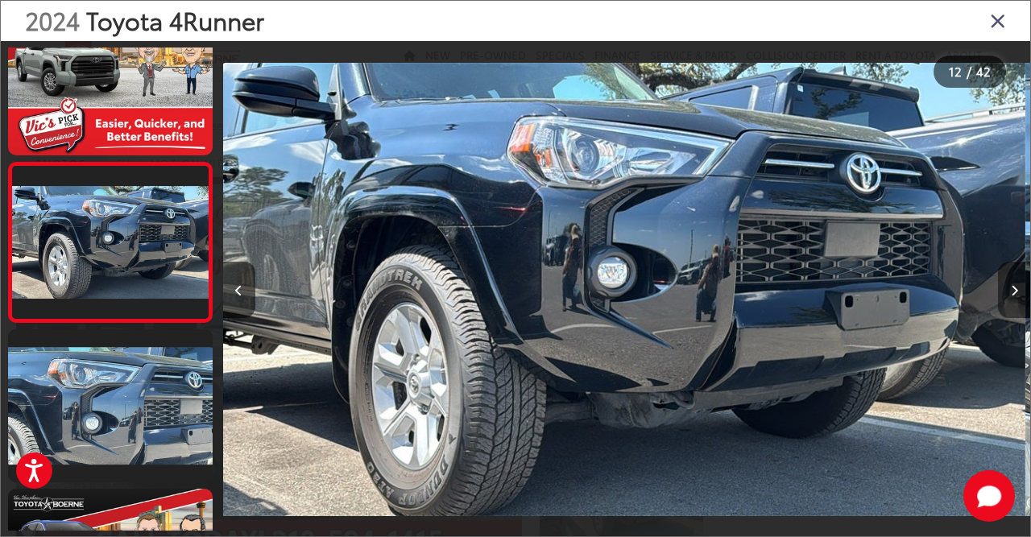
click at [1011, 296] on icon "Next image" at bounding box center [1014, 290] width 7 height 11
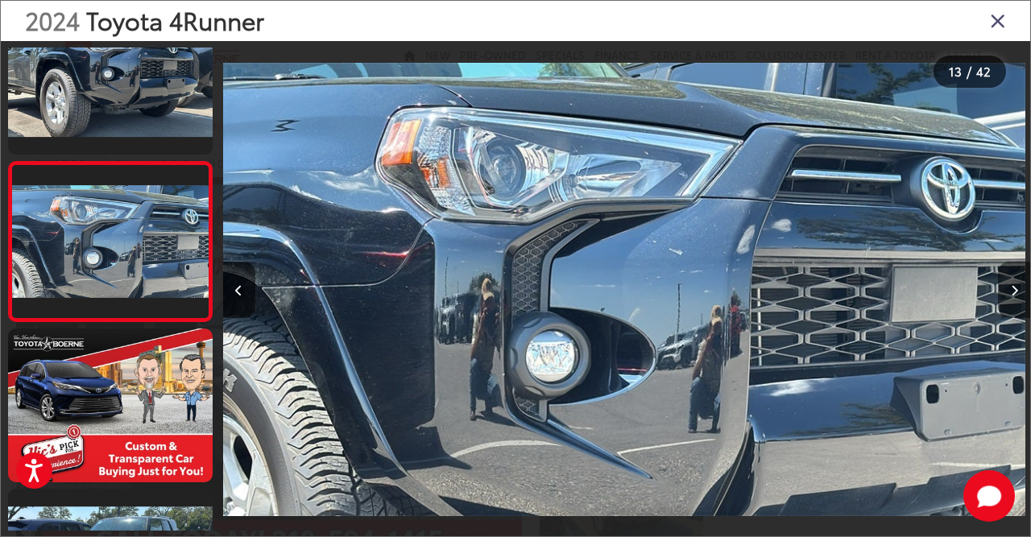
click at [1011, 296] on icon "Next image" at bounding box center [1014, 290] width 7 height 11
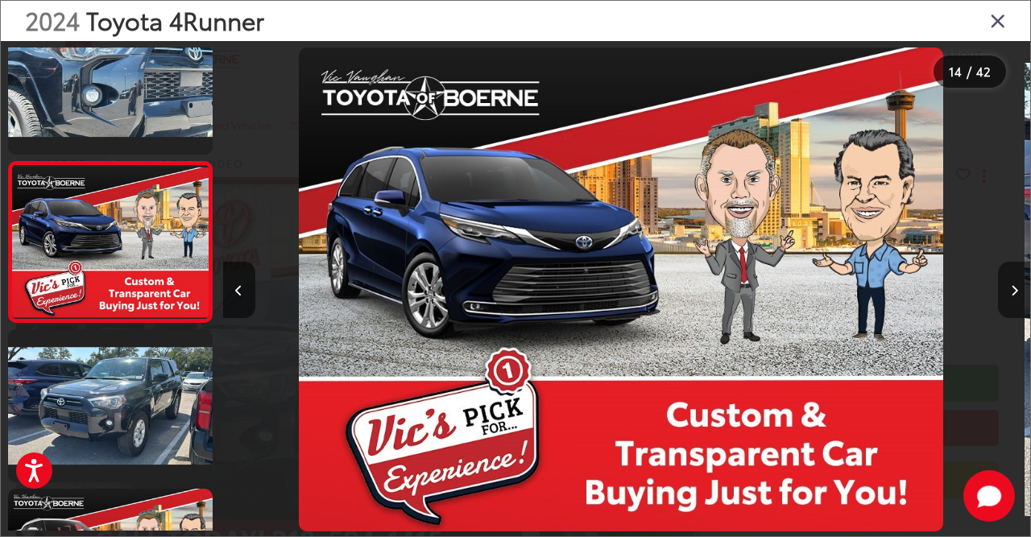
click at [1011, 296] on icon "Next image" at bounding box center [1014, 290] width 7 height 11
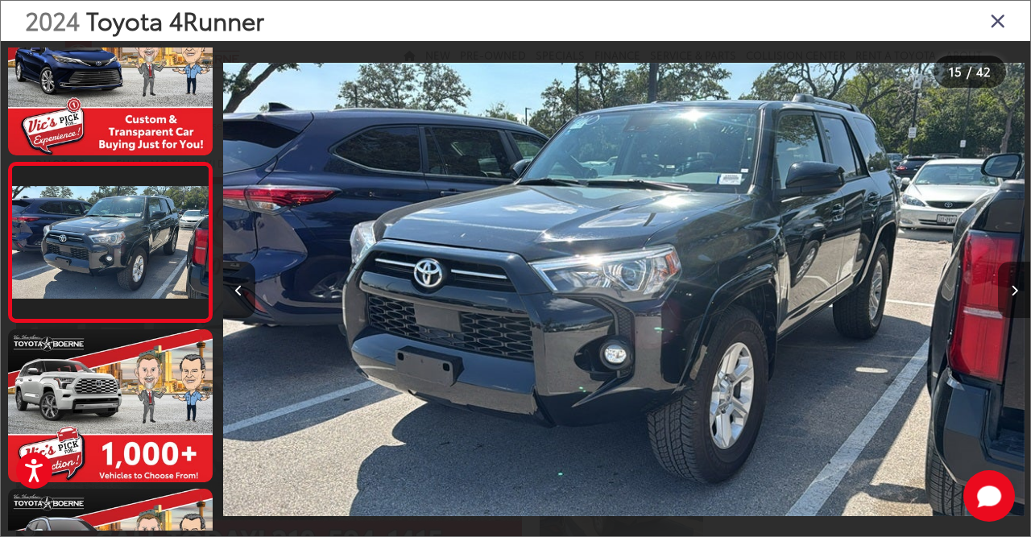
click at [1011, 296] on icon "Next image" at bounding box center [1014, 290] width 7 height 11
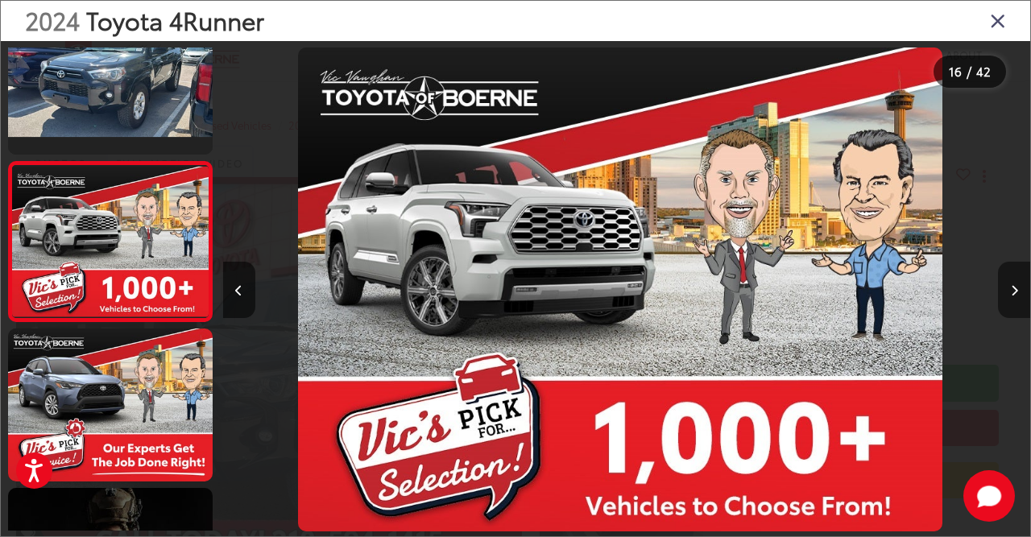
click at [1011, 296] on icon "Next image" at bounding box center [1014, 290] width 7 height 11
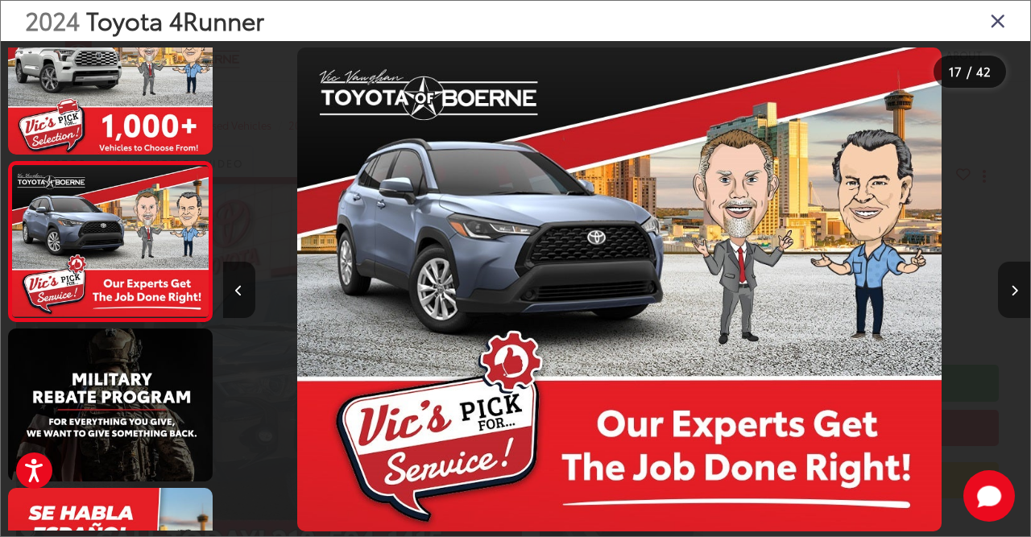
click at [1011, 296] on icon "Next image" at bounding box center [1014, 290] width 7 height 11
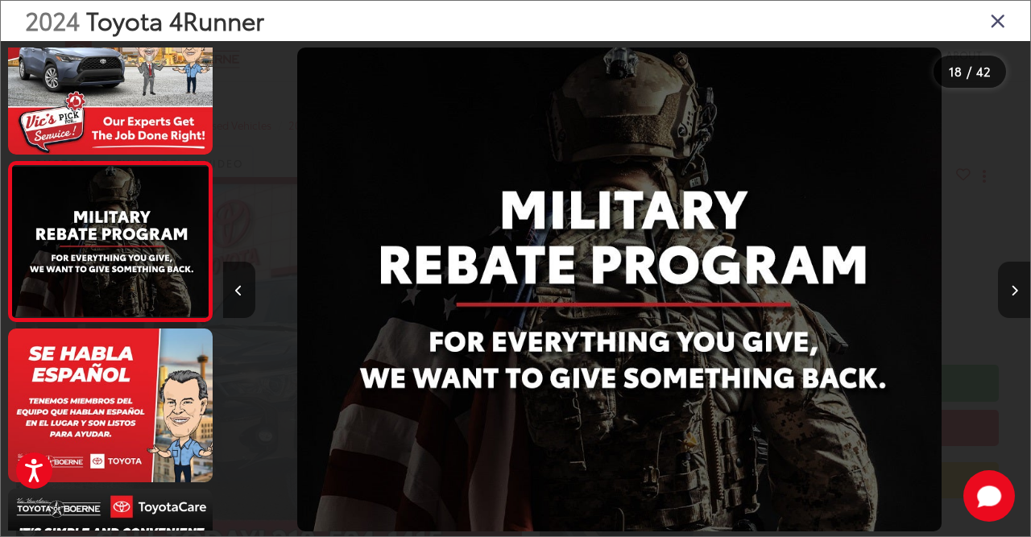
click at [1011, 296] on icon "Next image" at bounding box center [1014, 290] width 7 height 11
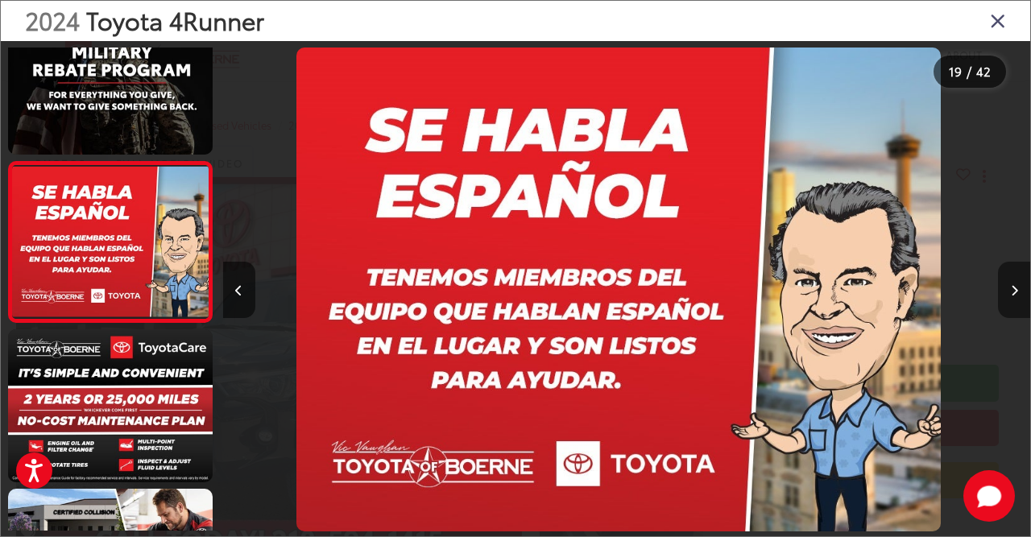
click at [1011, 296] on icon "Next image" at bounding box center [1014, 290] width 7 height 11
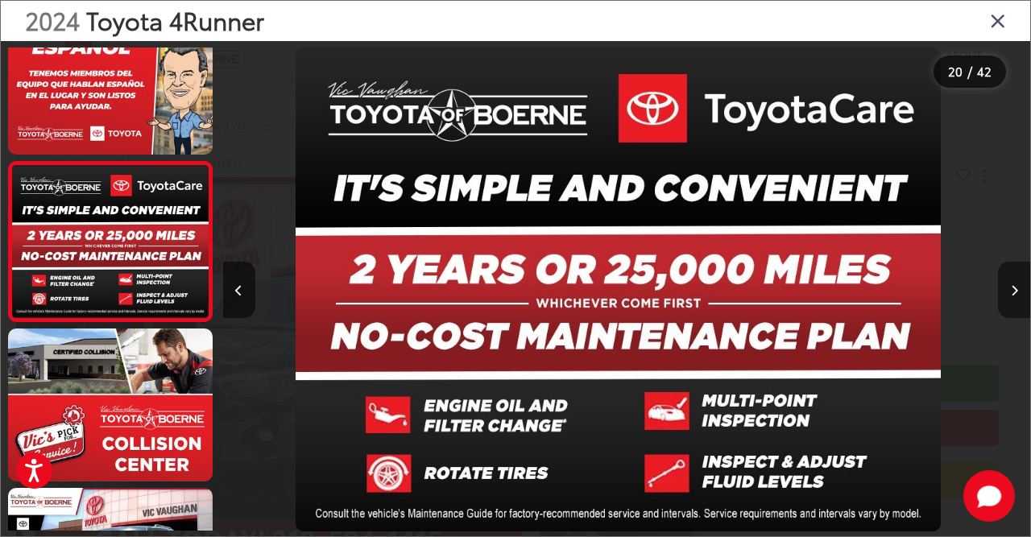
click at [1011, 296] on icon "Next image" at bounding box center [1014, 290] width 7 height 11
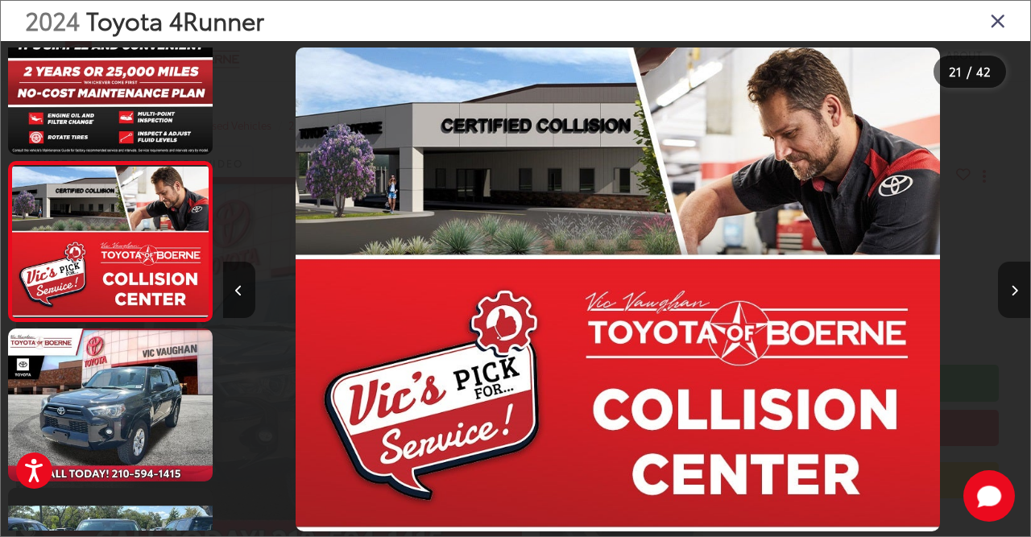
click at [1011, 296] on icon "Next image" at bounding box center [1014, 290] width 7 height 11
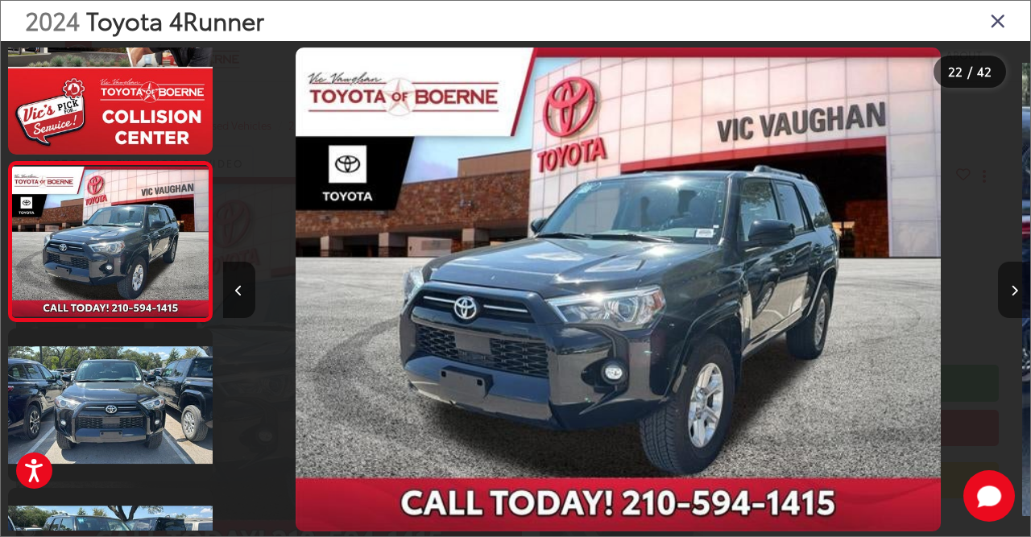
click at [1011, 296] on icon "Next image" at bounding box center [1014, 290] width 7 height 11
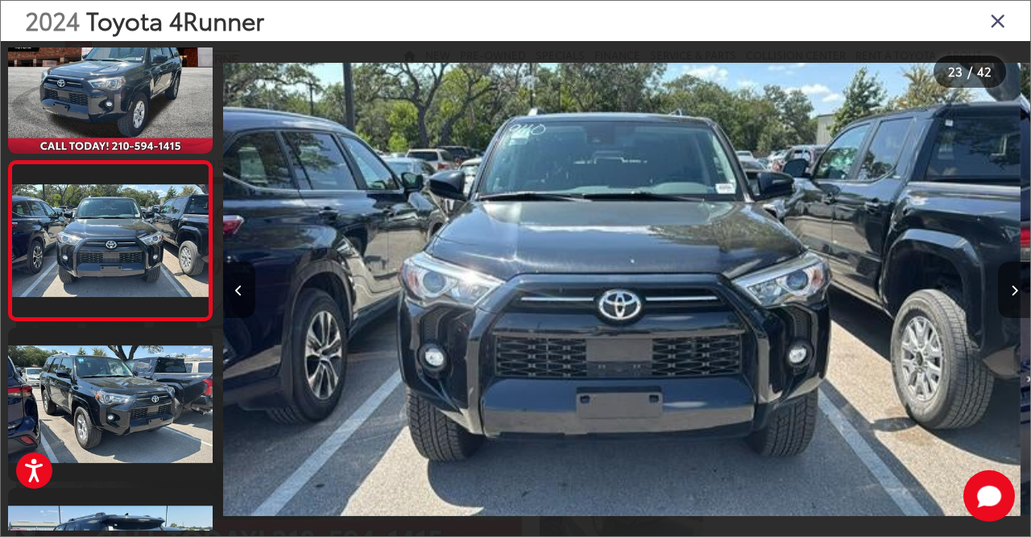
click at [1011, 296] on icon "Next image" at bounding box center [1014, 290] width 7 height 11
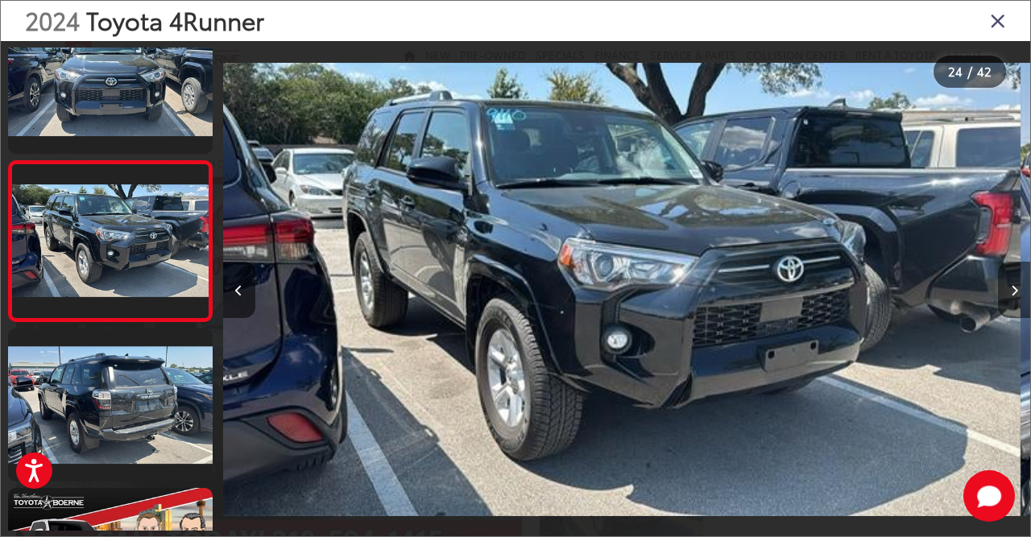
click at [1011, 296] on icon "Next image" at bounding box center [1014, 290] width 7 height 11
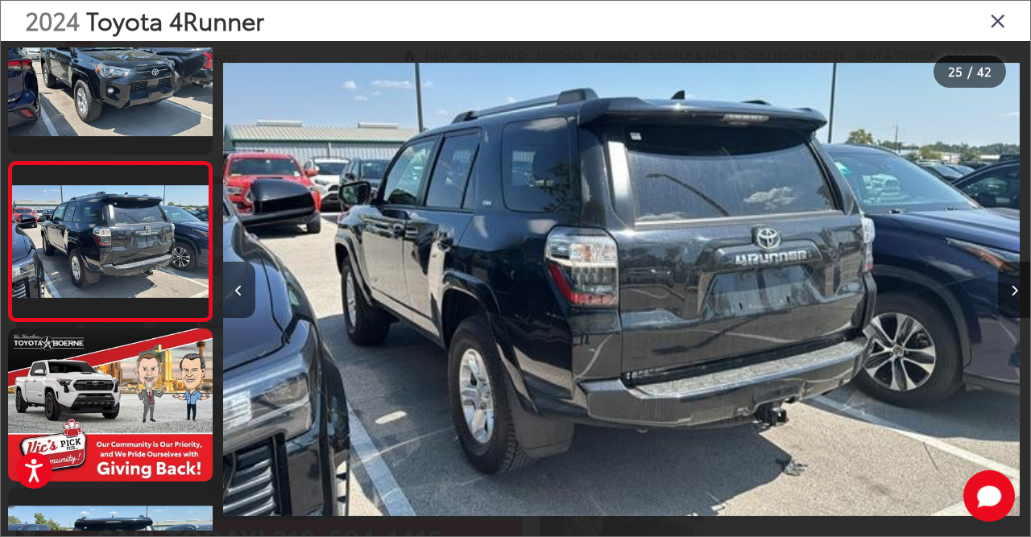
click at [1011, 296] on icon "Next image" at bounding box center [1014, 290] width 7 height 11
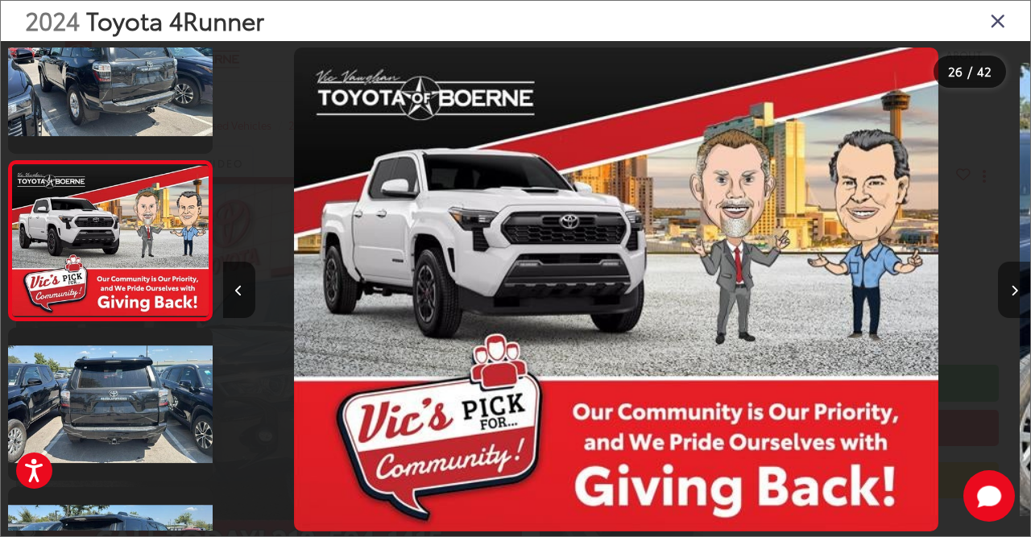
click at [1011, 296] on icon "Next image" at bounding box center [1014, 290] width 7 height 11
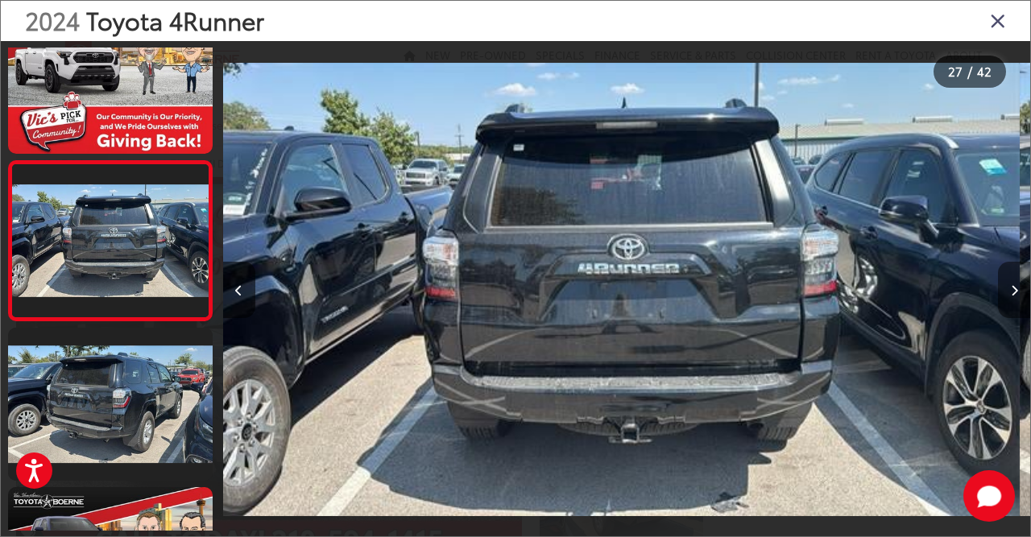
click at [1011, 296] on icon "Next image" at bounding box center [1014, 290] width 7 height 11
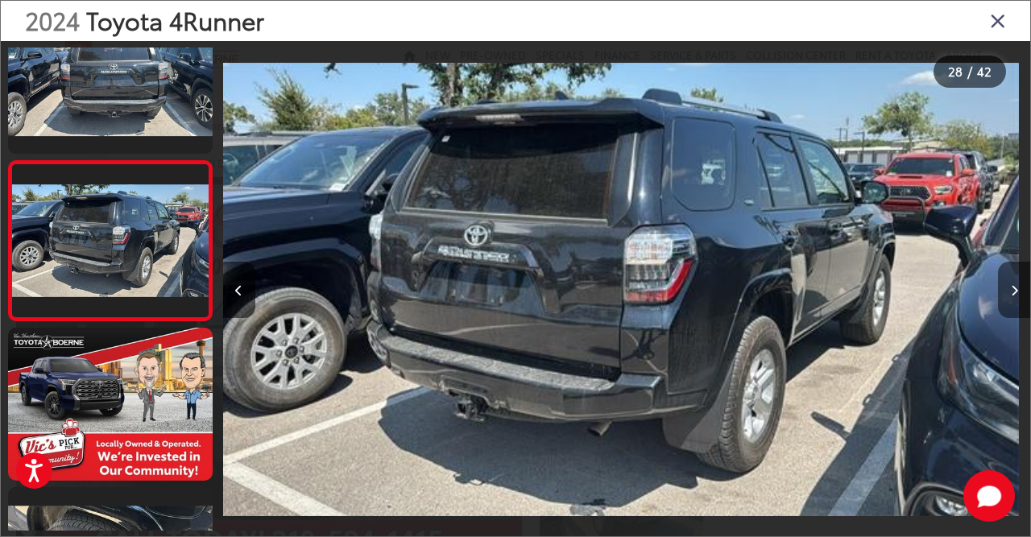
click at [1011, 296] on icon "Next image" at bounding box center [1014, 290] width 7 height 11
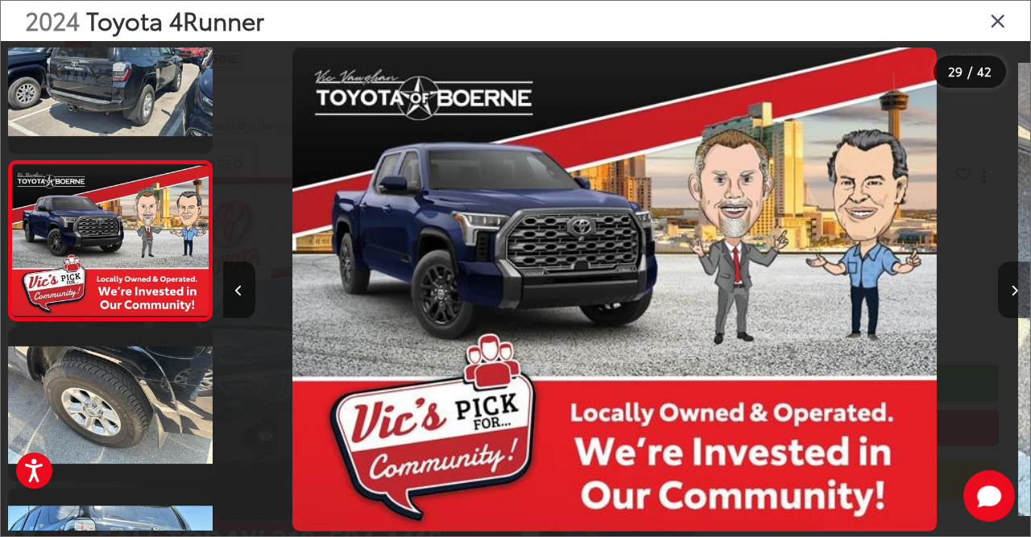
click at [1011, 296] on icon "Next image" at bounding box center [1014, 290] width 7 height 11
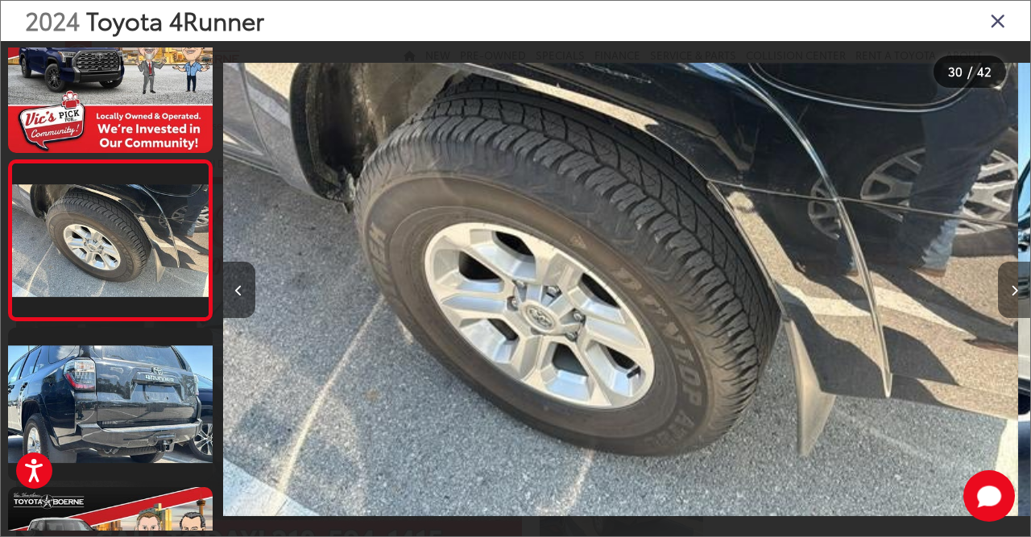
click at [1011, 296] on icon "Next image" at bounding box center [1014, 290] width 7 height 11
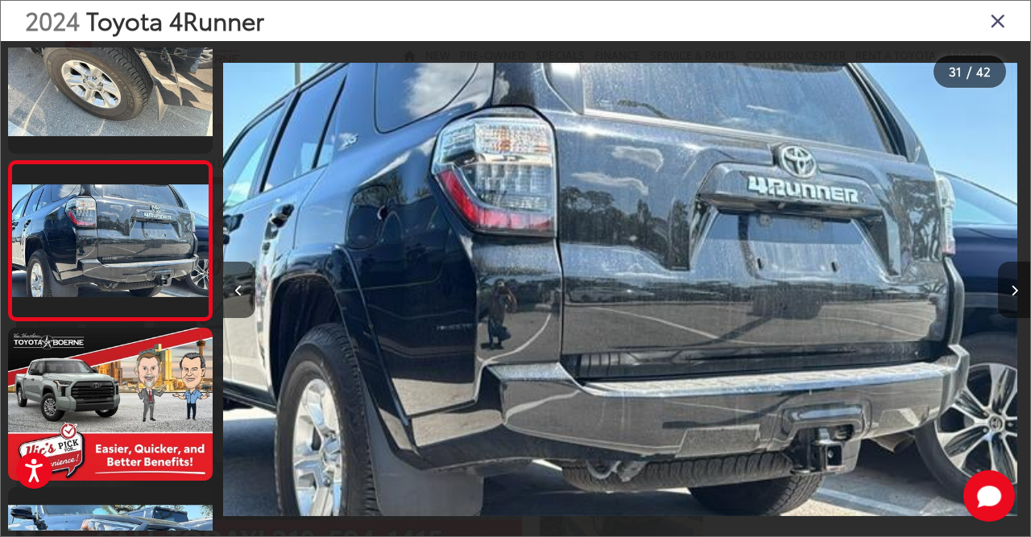
click at [1011, 296] on icon "Next image" at bounding box center [1014, 290] width 7 height 11
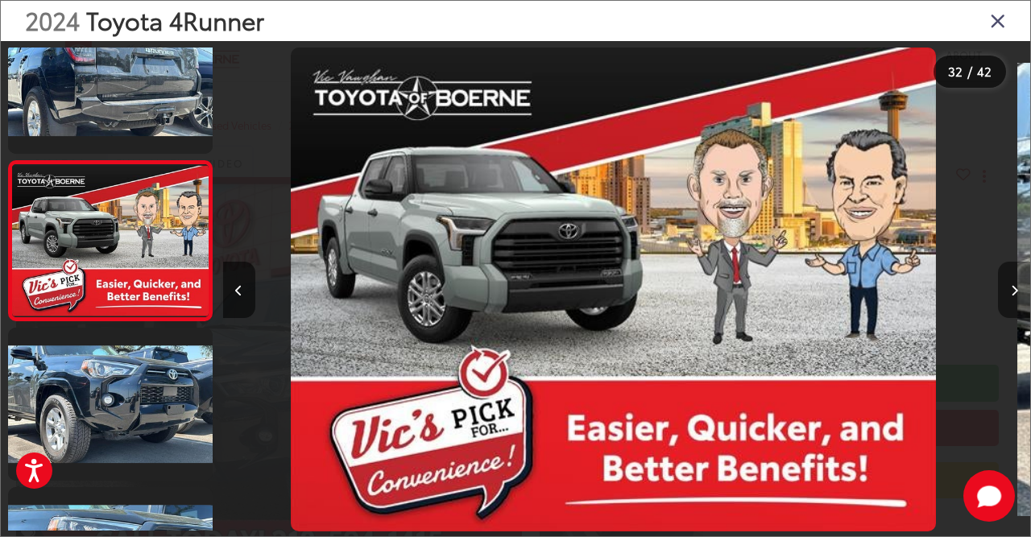
click at [1011, 296] on icon "Next image" at bounding box center [1014, 290] width 7 height 11
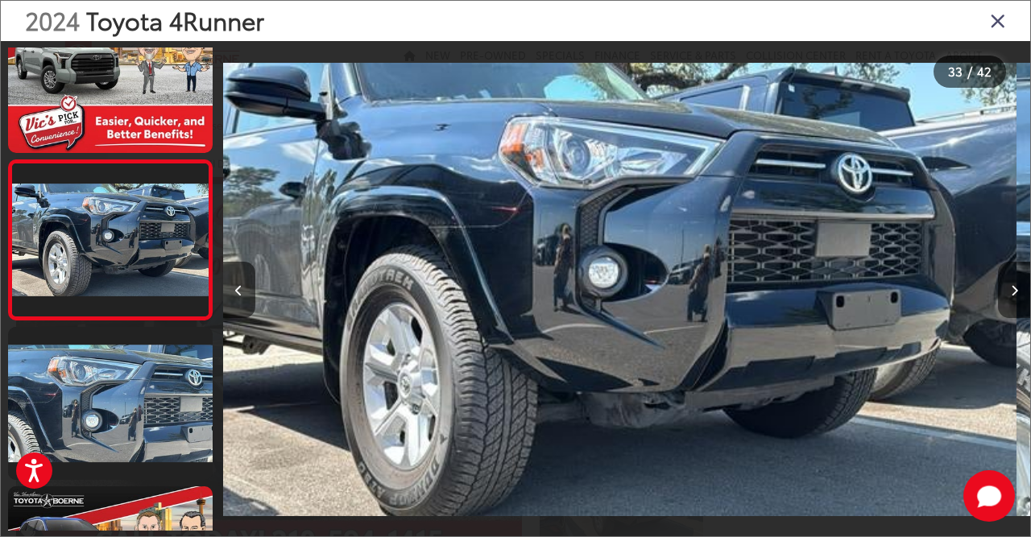
click at [1011, 296] on icon "Next image" at bounding box center [1014, 290] width 7 height 11
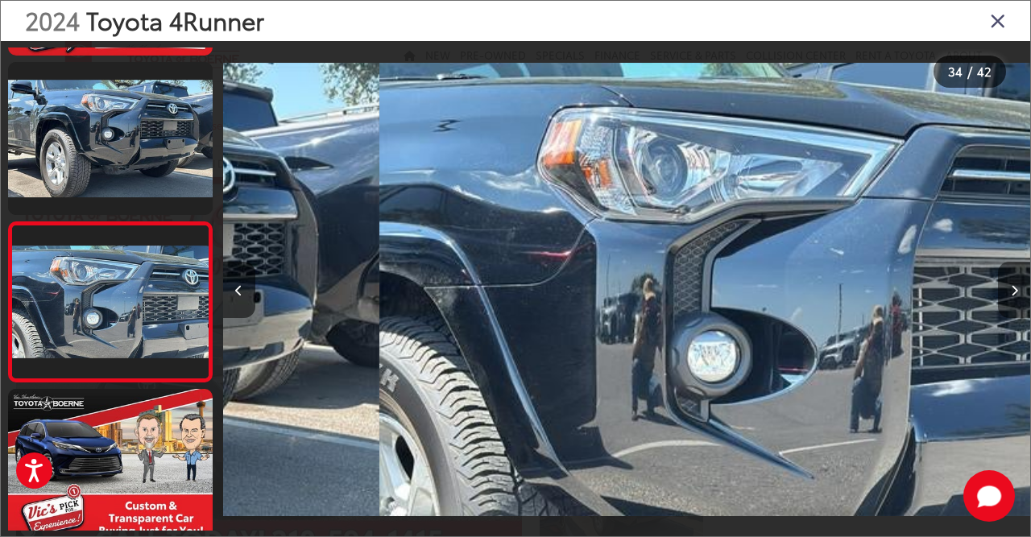
click at [1011, 296] on icon "Next image" at bounding box center [1014, 290] width 7 height 11
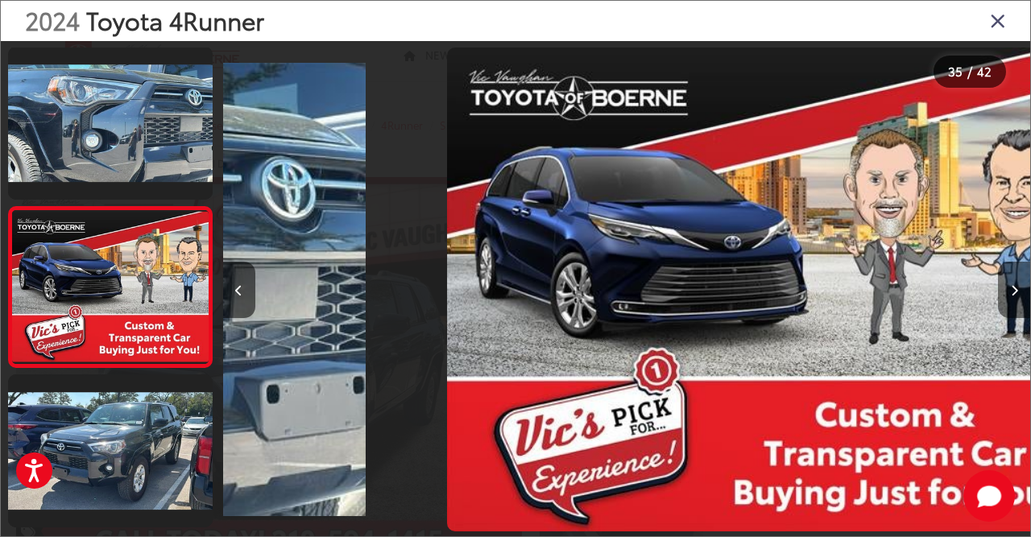
click at [1011, 296] on icon "Next image" at bounding box center [1014, 290] width 7 height 11
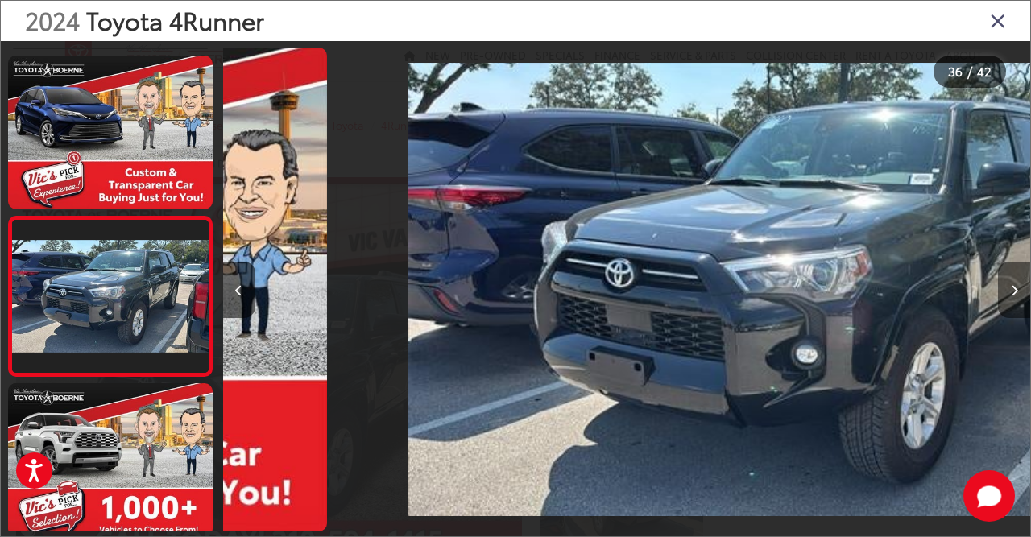
click at [1011, 296] on icon "Next image" at bounding box center [1014, 290] width 7 height 11
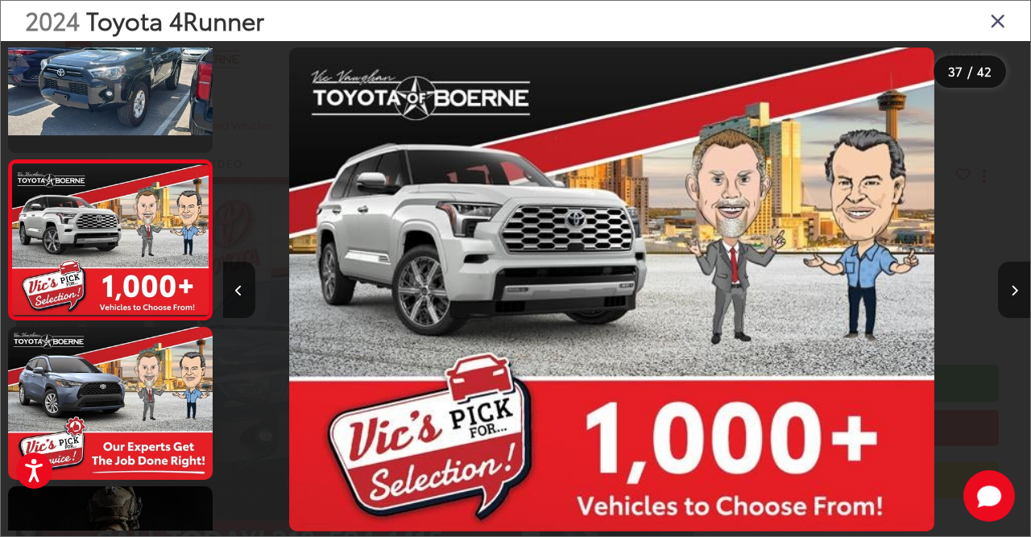
click at [1011, 296] on icon "Next image" at bounding box center [1014, 290] width 7 height 11
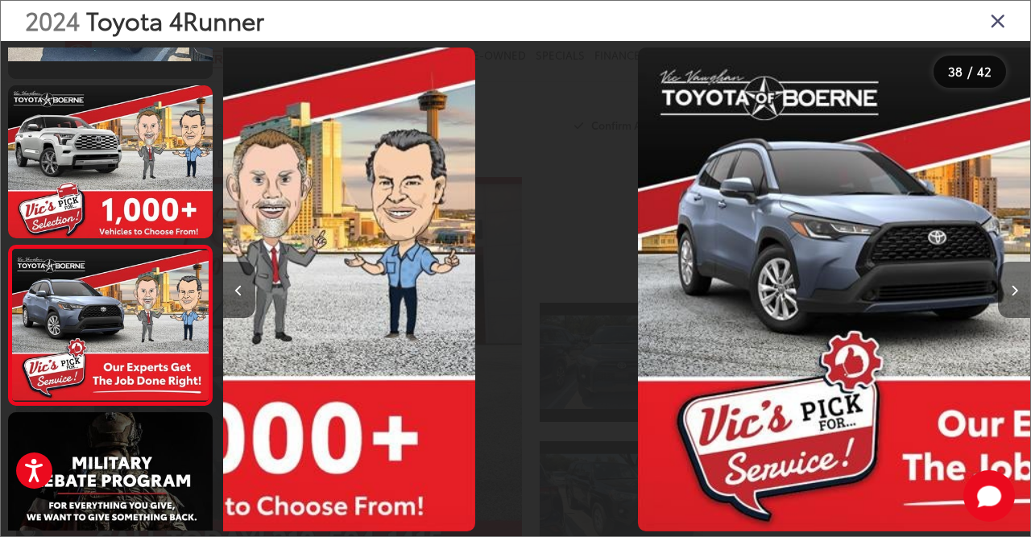
click at [1011, 296] on icon "Next image" at bounding box center [1014, 290] width 7 height 11
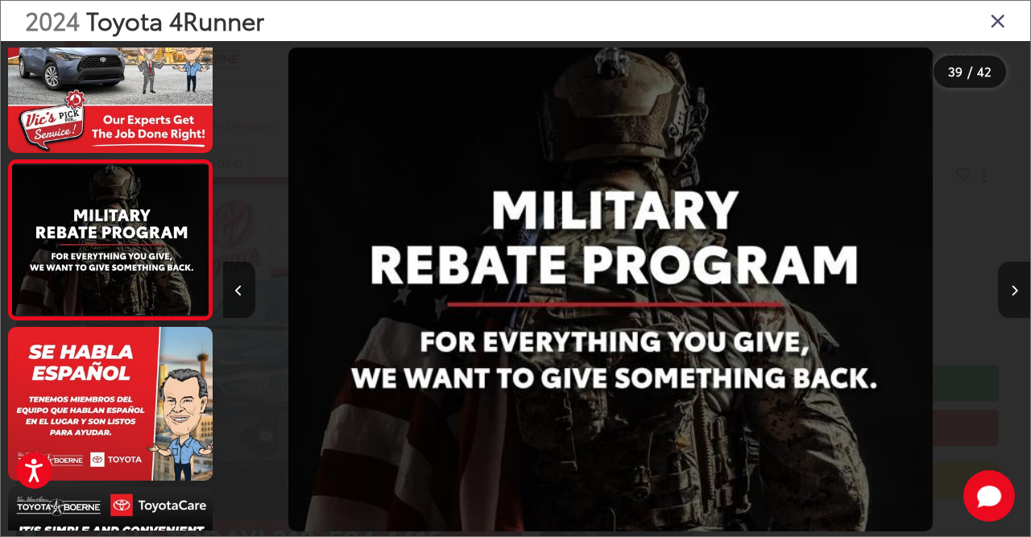
click at [1011, 296] on icon "Next image" at bounding box center [1014, 290] width 7 height 11
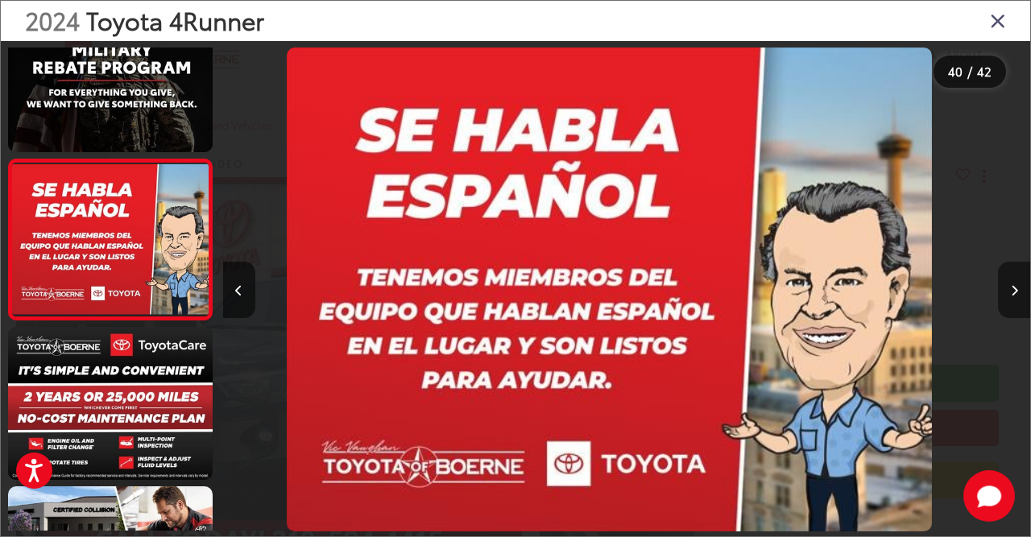
click at [1011, 296] on icon "Next image" at bounding box center [1014, 290] width 7 height 11
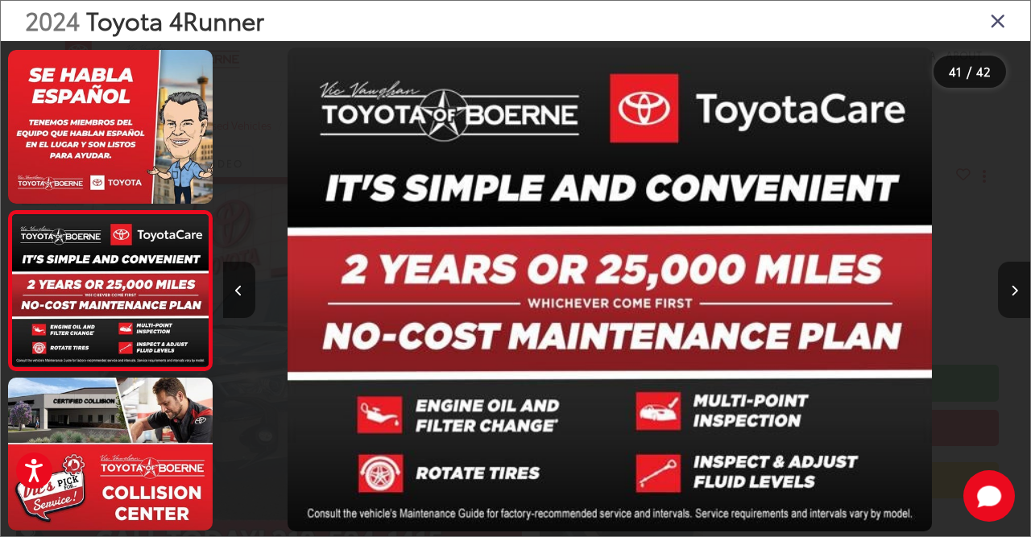
click at [1011, 296] on icon "Next image" at bounding box center [1014, 290] width 7 height 11
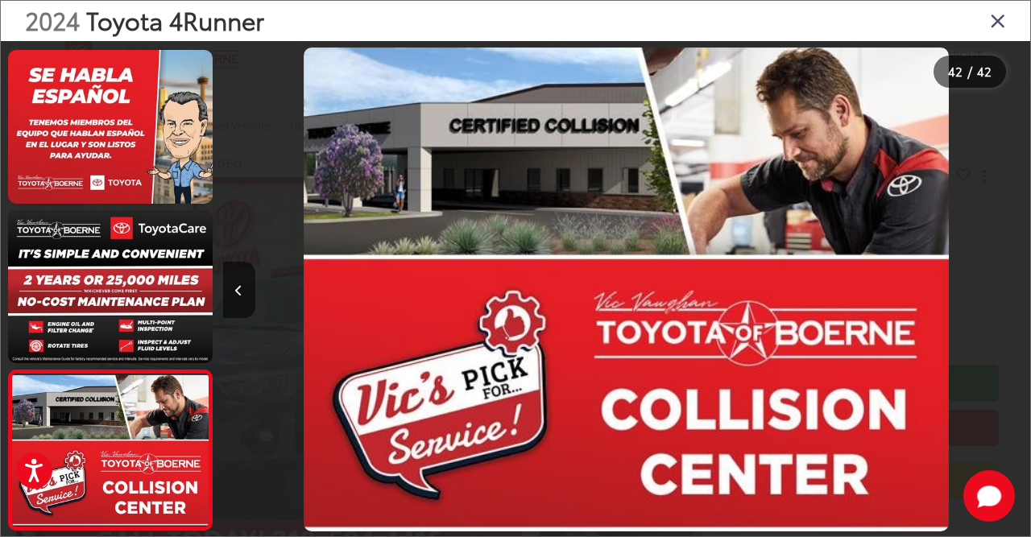
click at [1011, 296] on div at bounding box center [929, 289] width 202 height 497
